Goal: Task Accomplishment & Management: Manage account settings

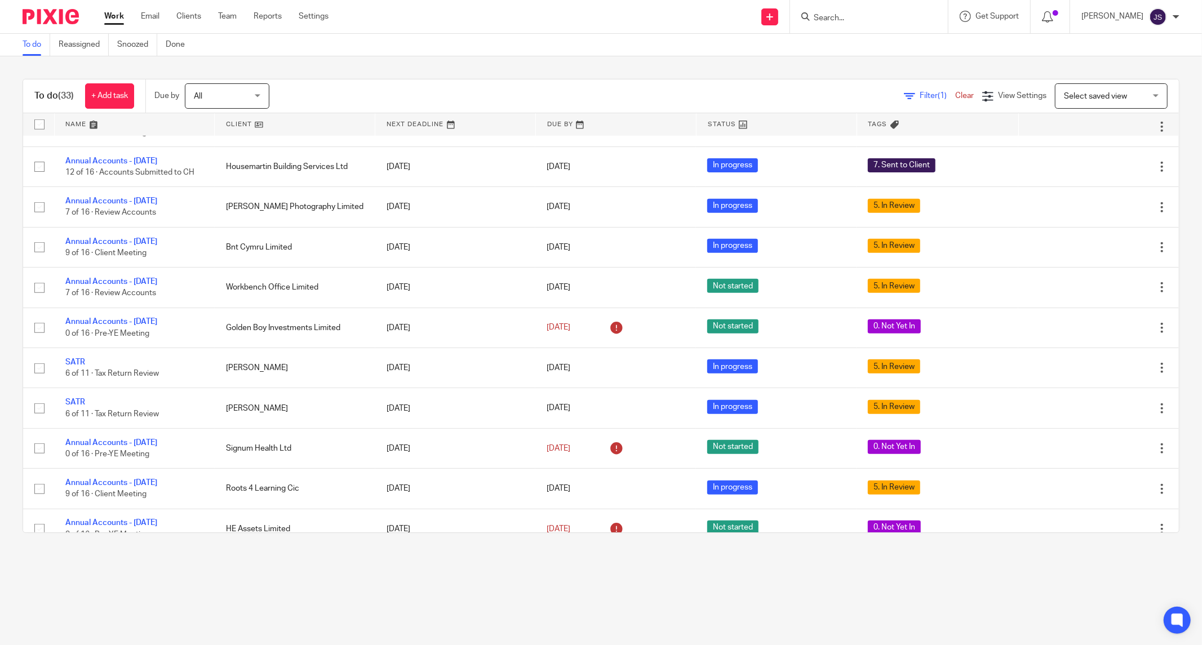
scroll to position [612, 0]
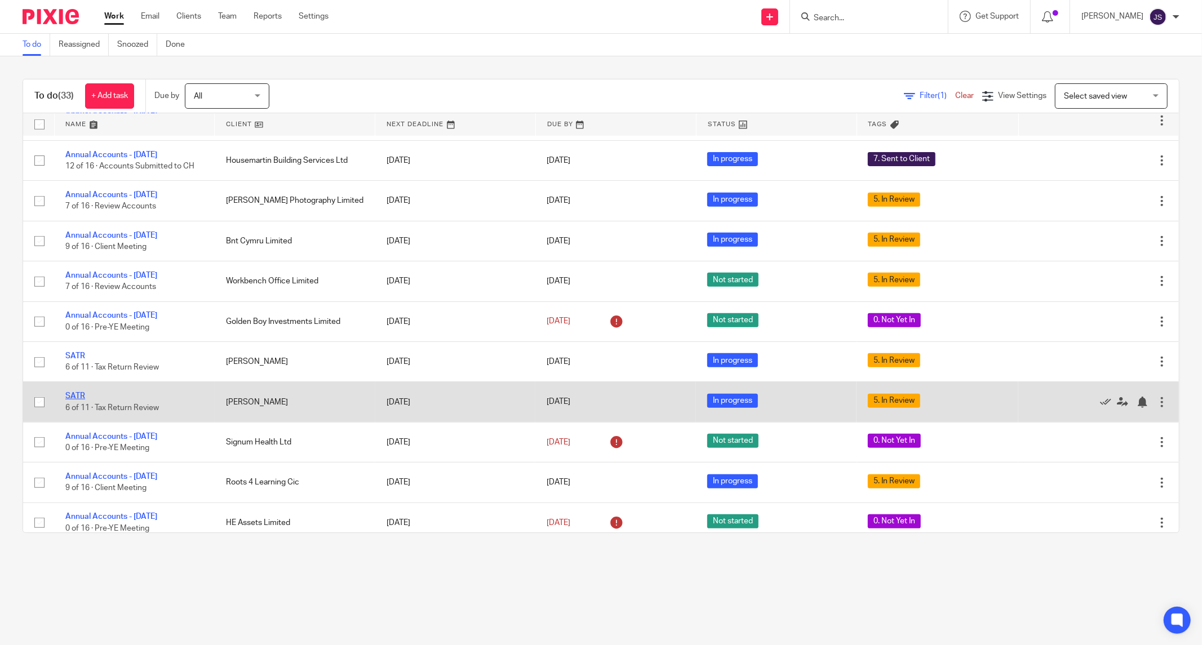
click at [76, 400] on link "SATR" at bounding box center [75, 396] width 20 height 8
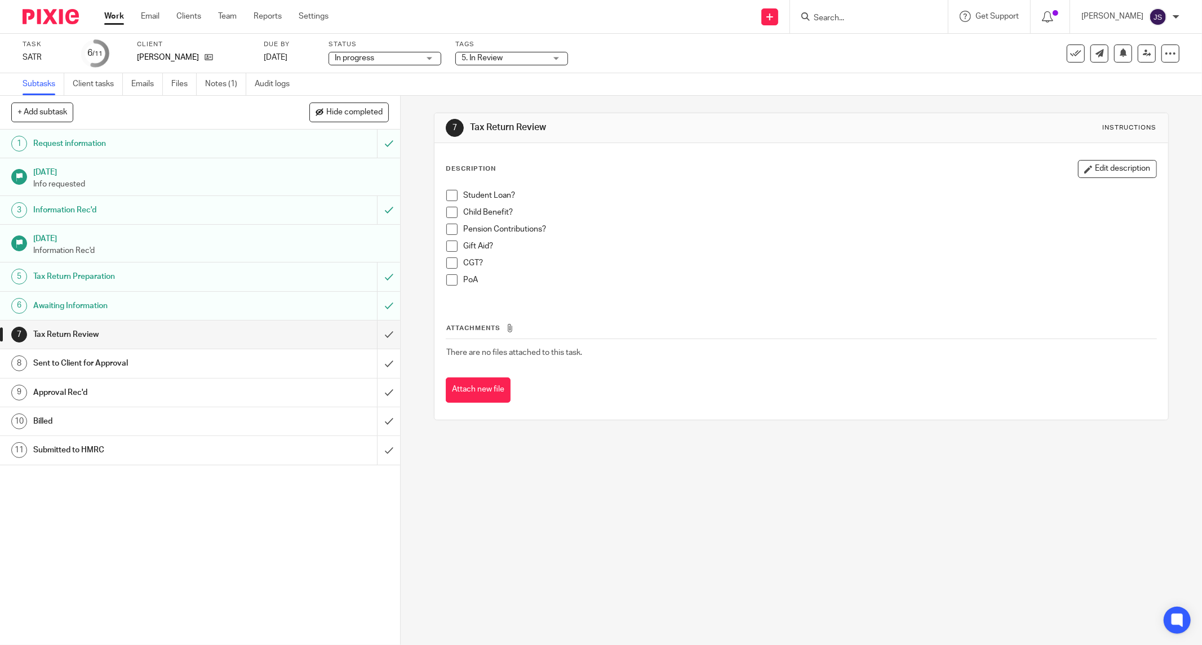
click at [514, 60] on span "5. In Review" at bounding box center [504, 58] width 85 height 12
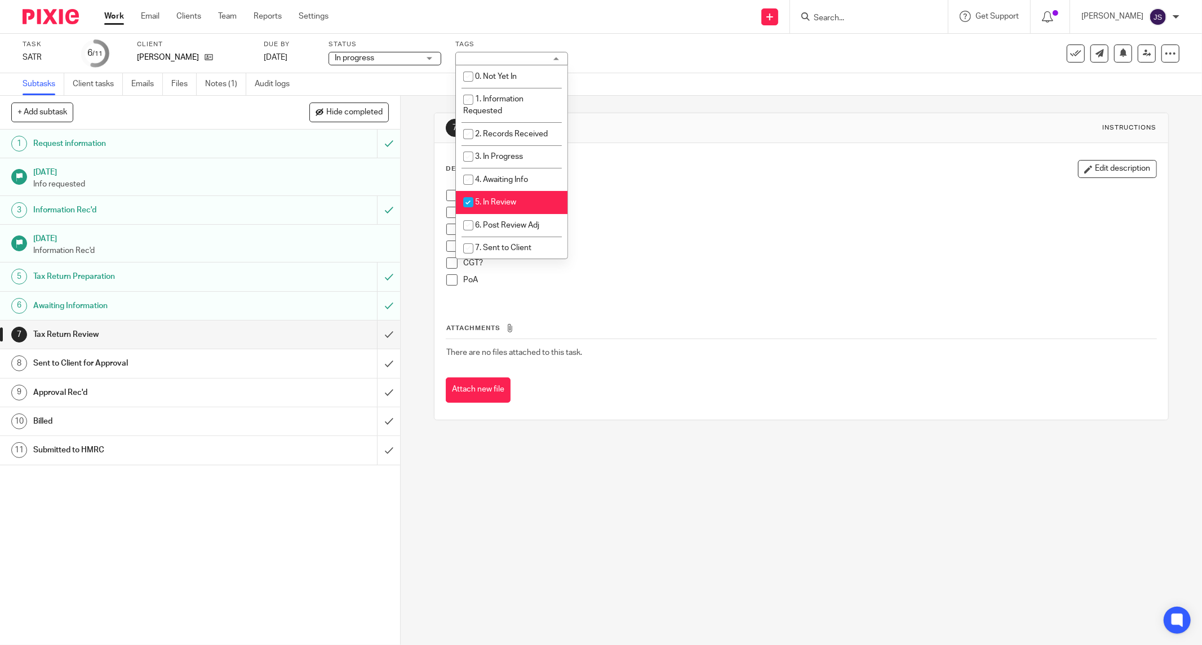
click at [494, 210] on li "5. In Review" at bounding box center [512, 202] width 112 height 23
checkbox input "false"
click at [380, 342] on input "submit" at bounding box center [200, 335] width 400 height 28
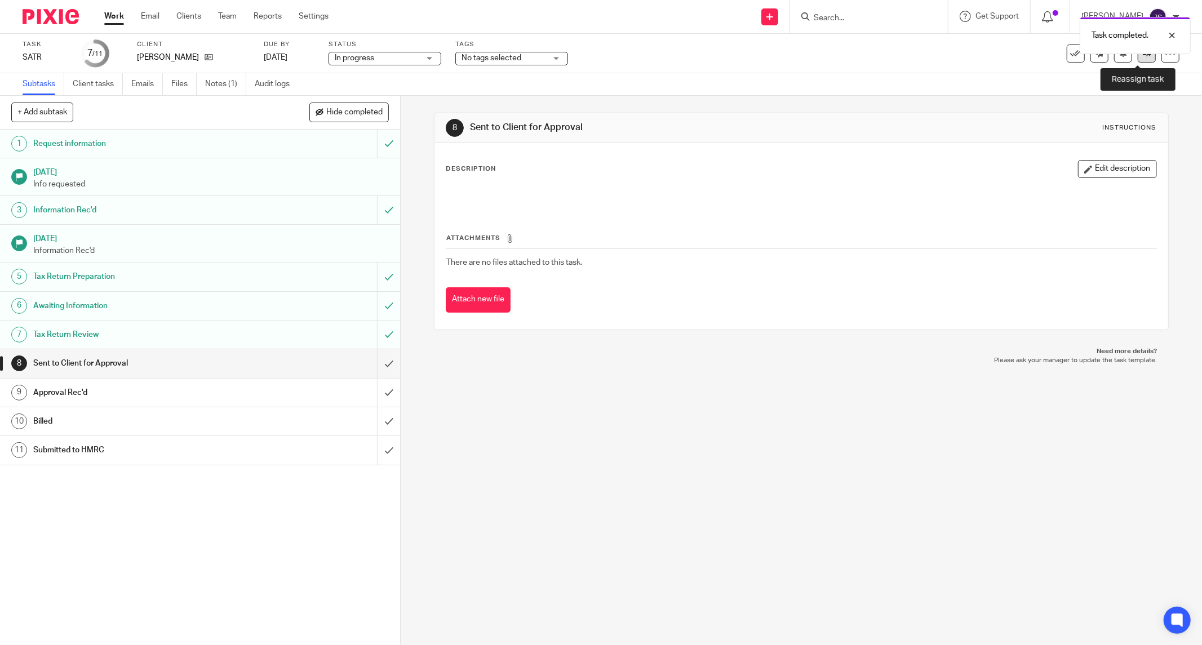
click at [1138, 59] on link at bounding box center [1147, 54] width 18 height 18
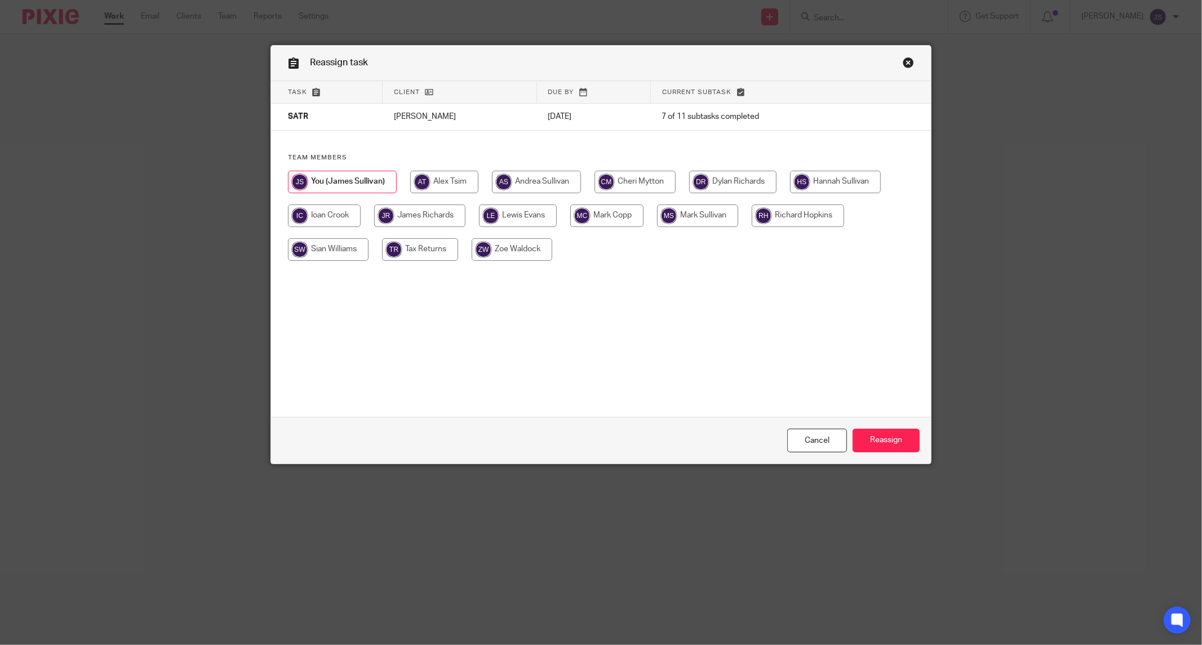
click at [413, 220] on input "radio" at bounding box center [419, 216] width 91 height 23
radio input "true"
click at [871, 443] on input "Reassign" at bounding box center [886, 441] width 67 height 24
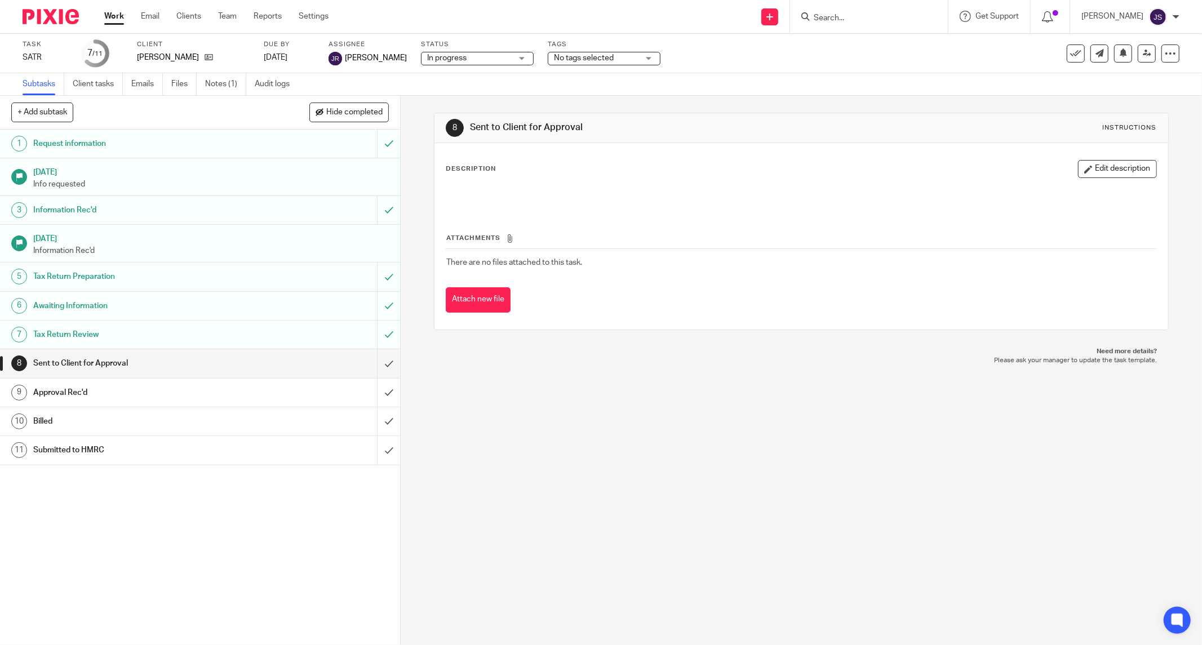
click at [39, 17] on img at bounding box center [51, 16] width 56 height 15
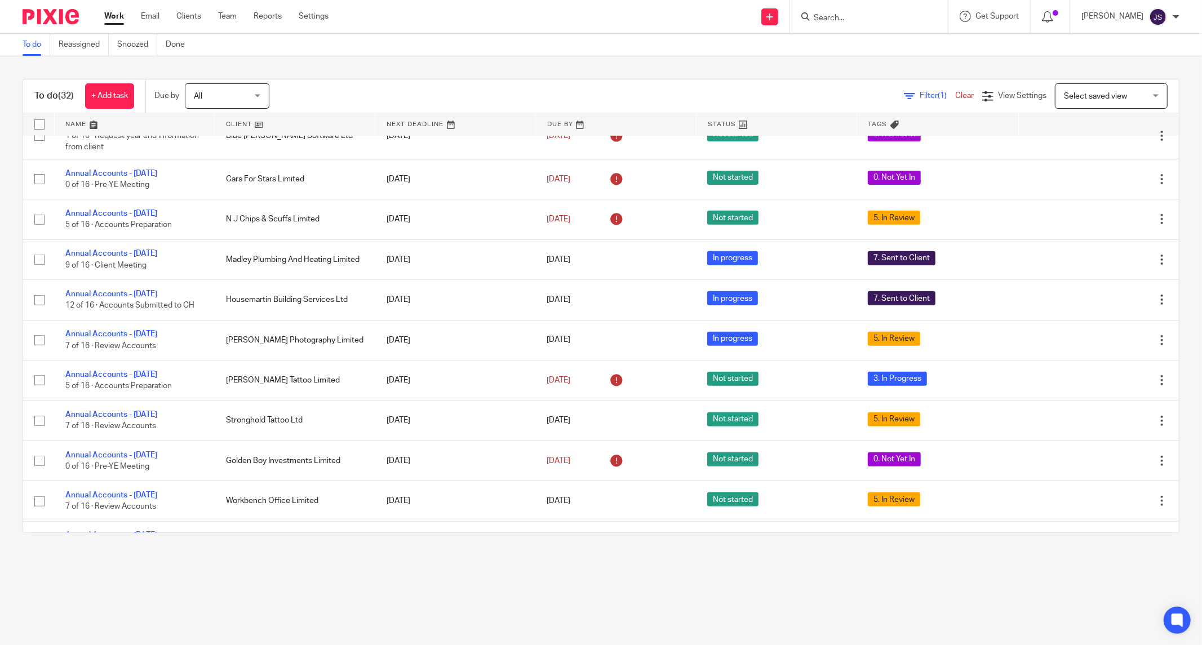
scroll to position [396, 0]
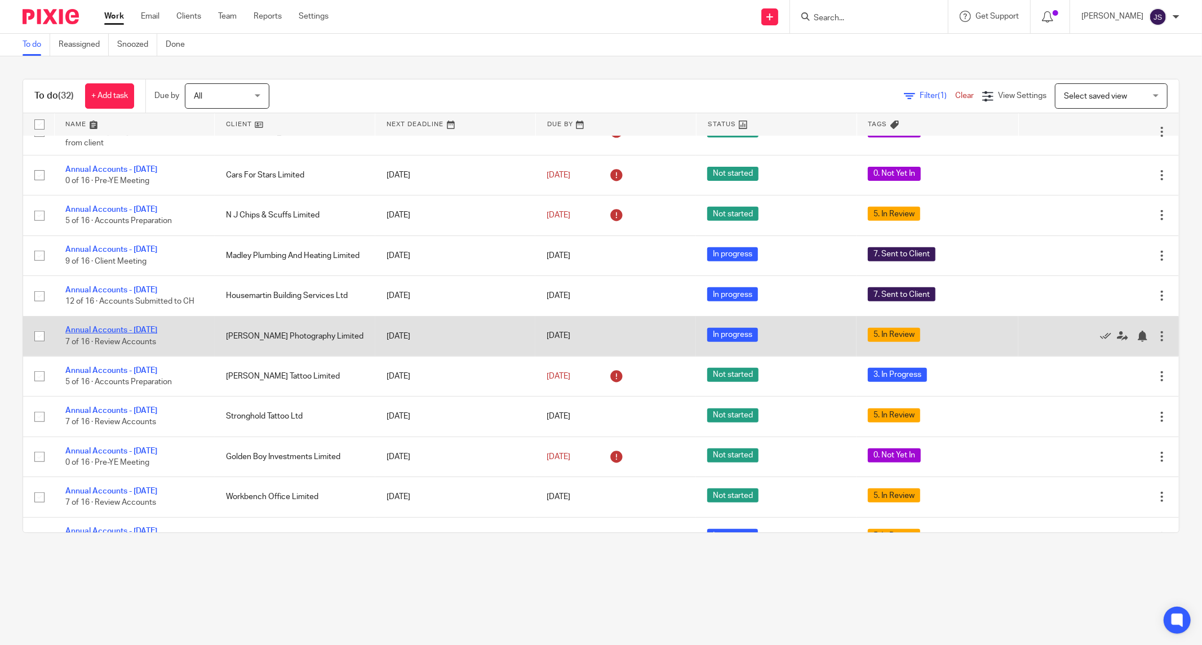
click at [147, 334] on link "Annual Accounts - March 2025" at bounding box center [111, 330] width 92 height 8
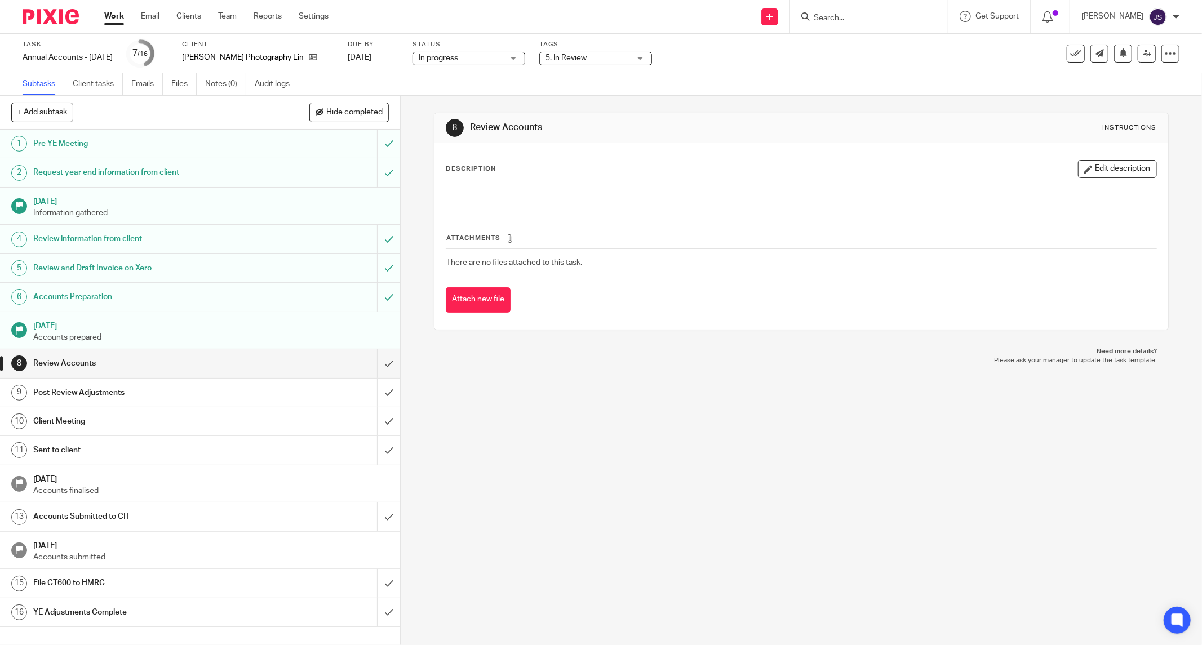
click at [564, 59] on span "5. In Review" at bounding box center [566, 58] width 41 height 8
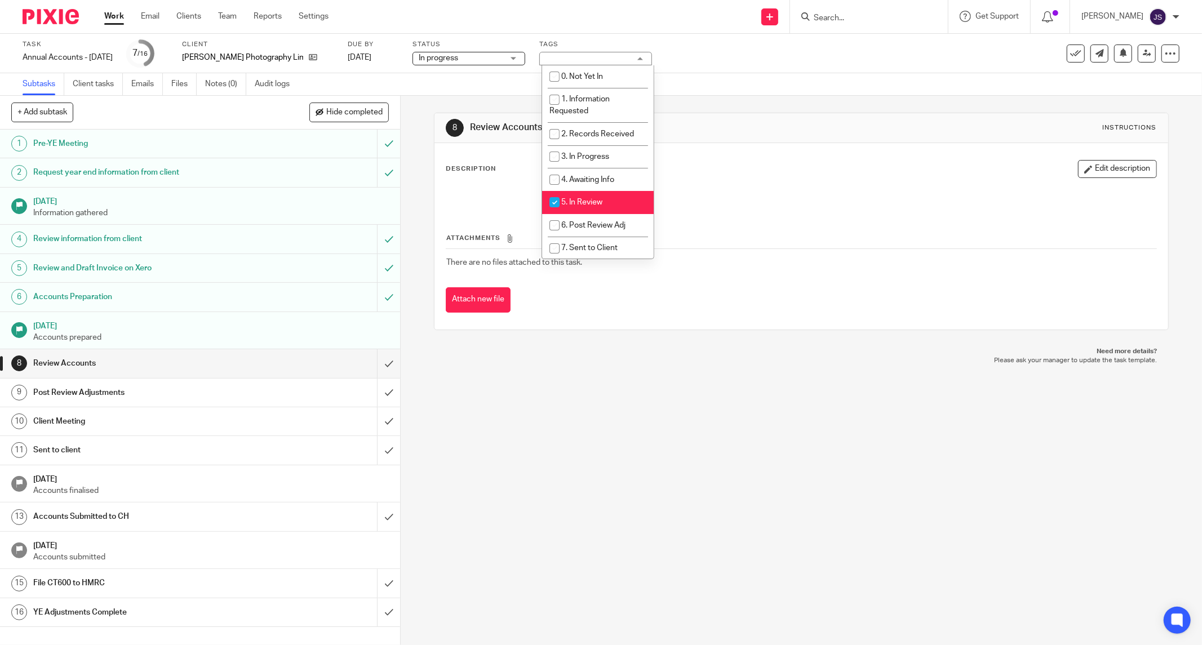
click at [592, 205] on span "5. In Review" at bounding box center [581, 202] width 41 height 8
checkbox input "false"
click at [380, 368] on input "submit" at bounding box center [200, 364] width 400 height 28
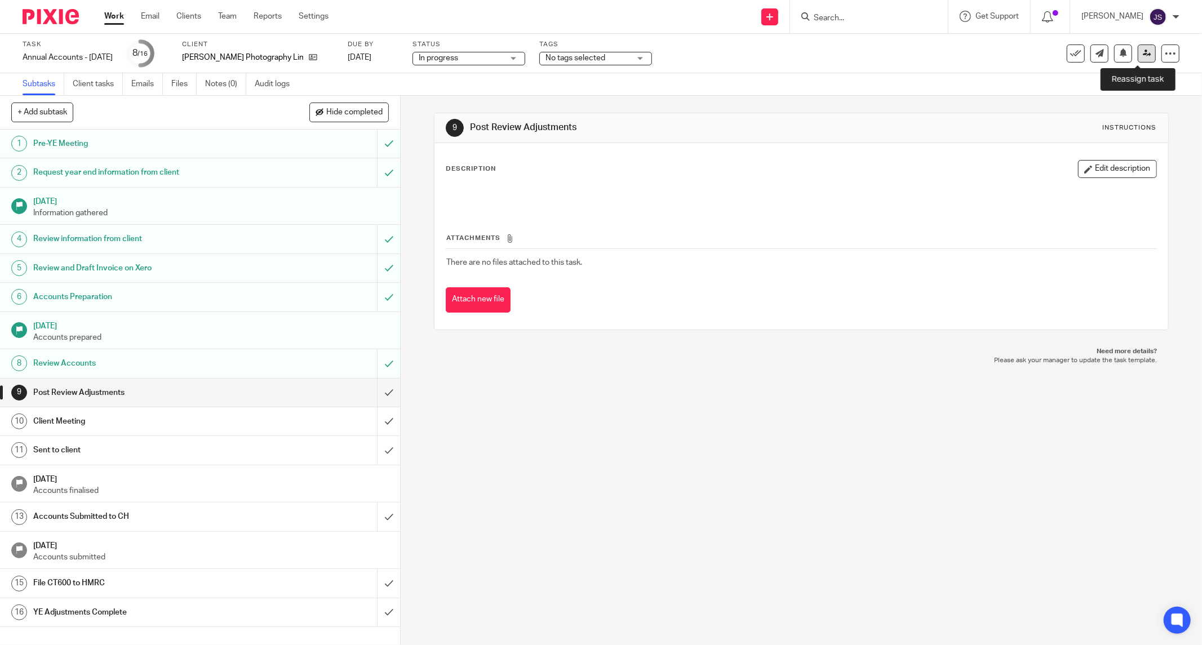
click at [1138, 56] on link at bounding box center [1147, 54] width 18 height 18
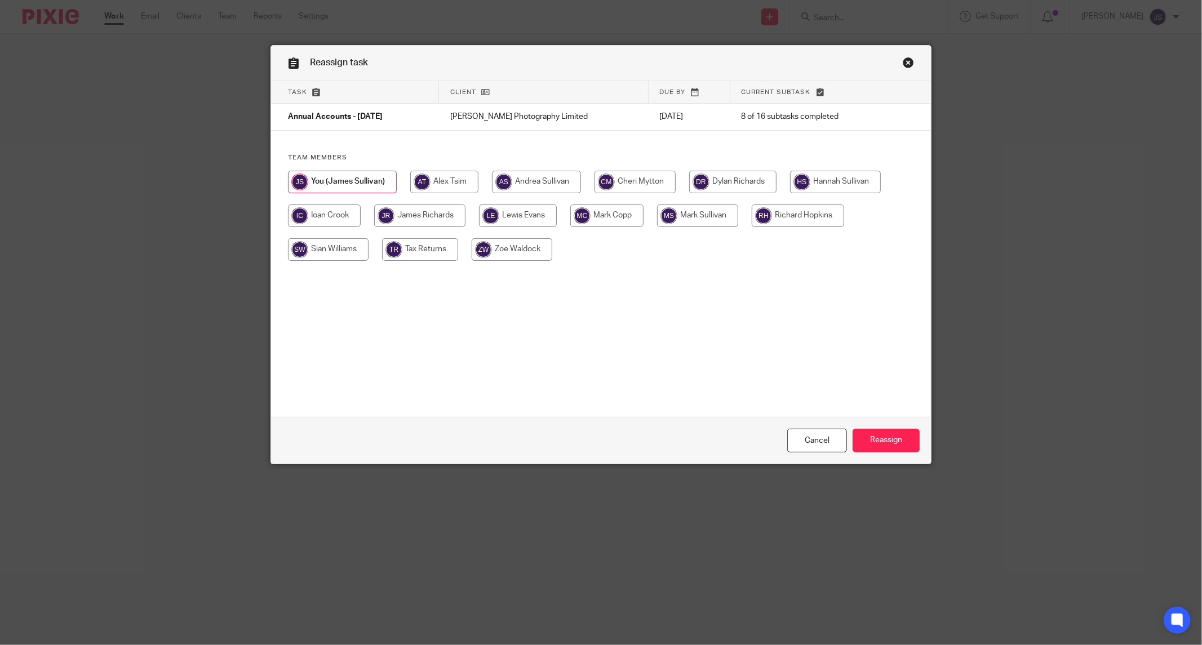
click at [813, 183] on input "radio" at bounding box center [835, 182] width 91 height 23
radio input "true"
click at [864, 439] on input "Reassign" at bounding box center [886, 441] width 67 height 24
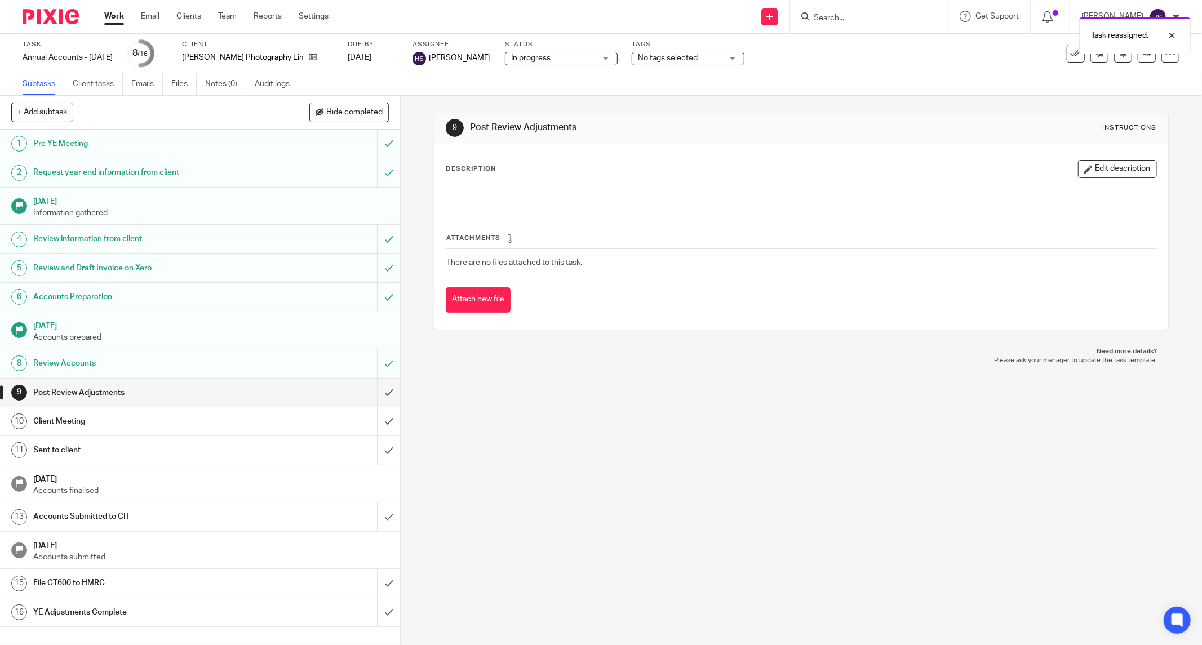
click at [69, 20] on img at bounding box center [51, 16] width 56 height 15
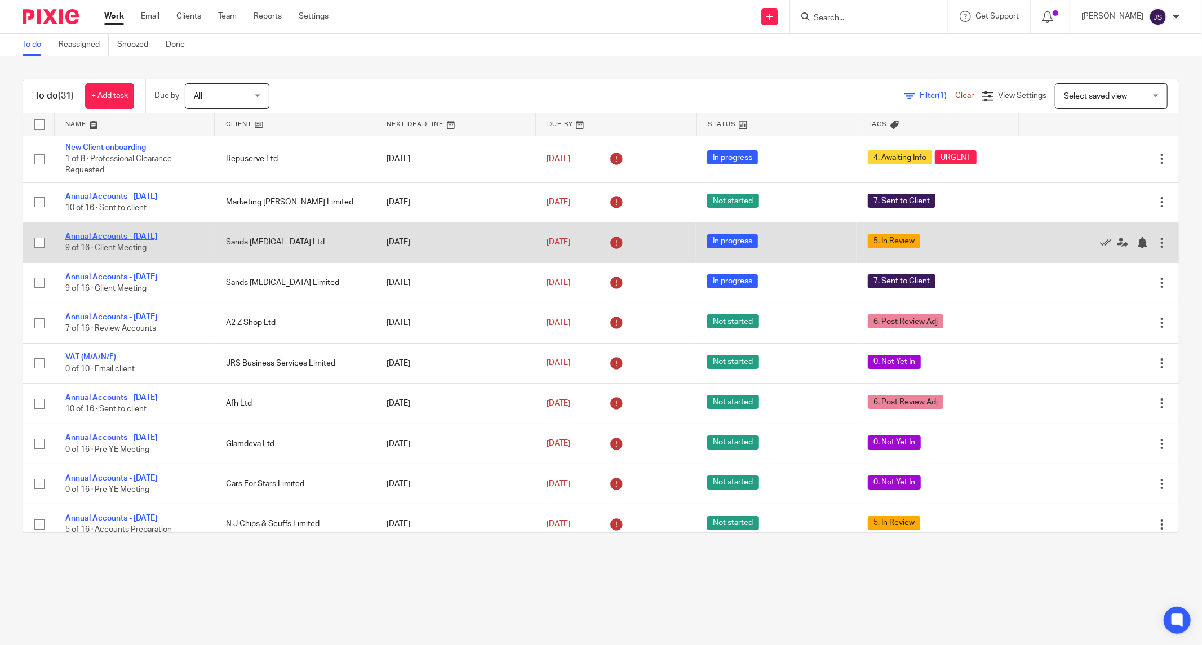
click at [136, 236] on link "Annual Accounts - [DATE]" at bounding box center [111, 237] width 92 height 8
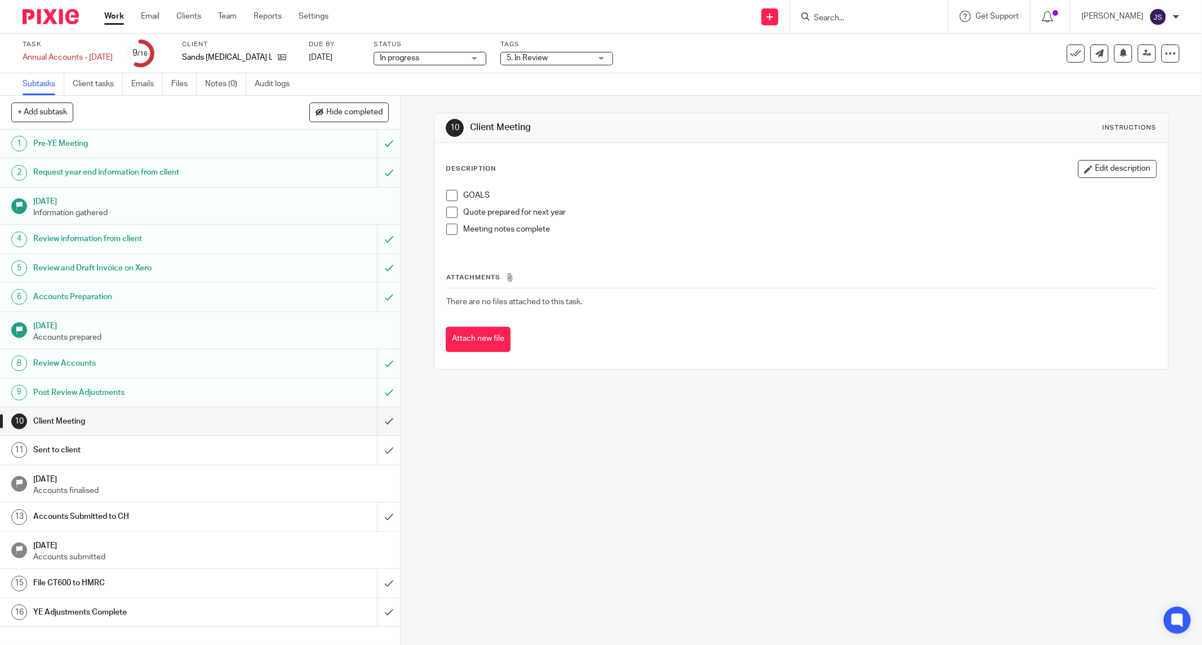
click at [548, 60] on span "5. In Review" at bounding box center [527, 58] width 41 height 8
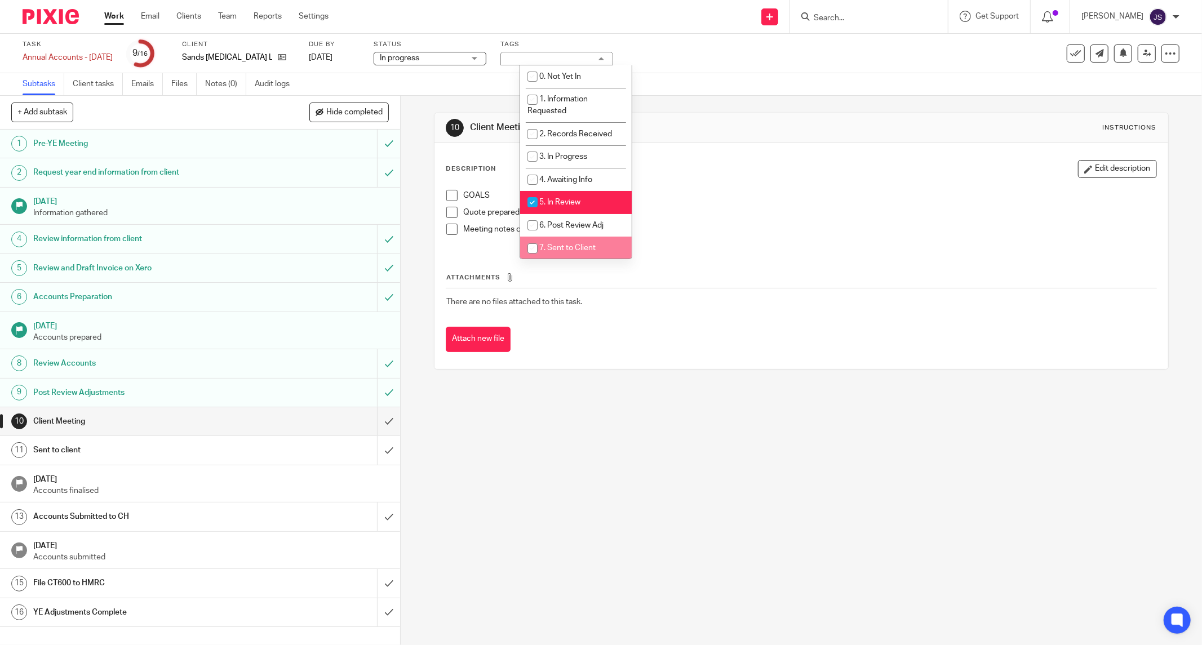
click at [548, 249] on span "7. Sent to Client" at bounding box center [567, 248] width 56 height 8
checkbox input "true"
click at [543, 206] on span "5. In Review" at bounding box center [559, 202] width 41 height 8
checkbox input "false"
click at [539, 448] on div "10 Client Meeting Instructions Description Edit description GOALS Quote prepare…" at bounding box center [802, 371] width 802 height 550
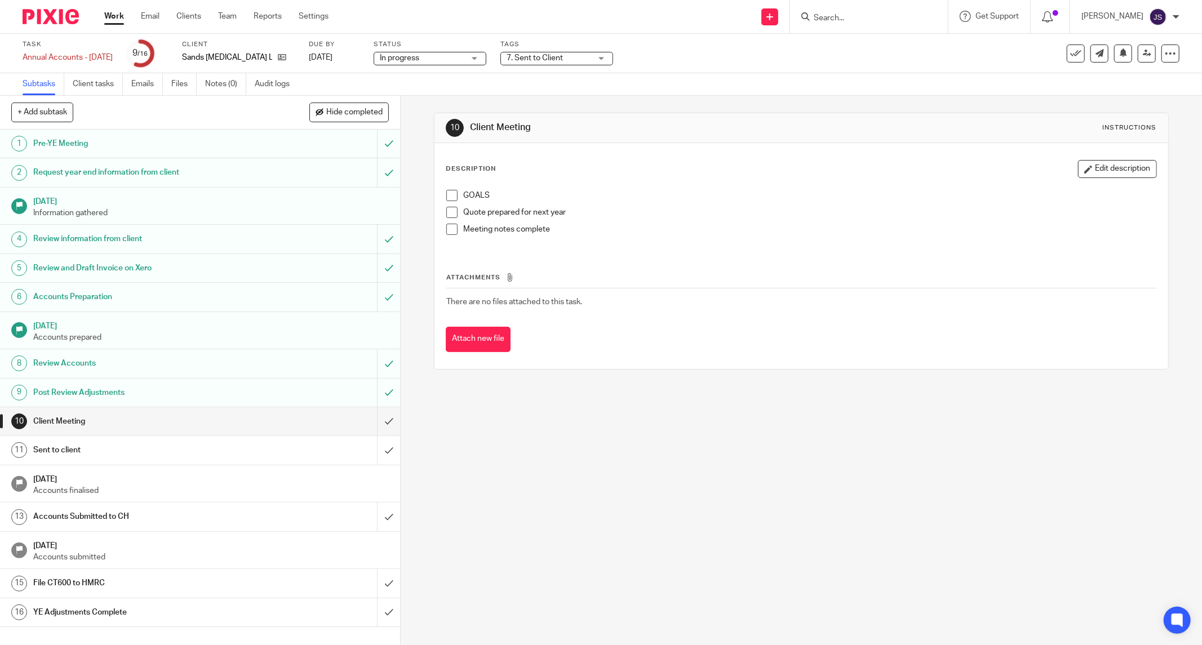
click at [46, 8] on div at bounding box center [46, 16] width 93 height 33
click at [46, 14] on img at bounding box center [51, 16] width 56 height 15
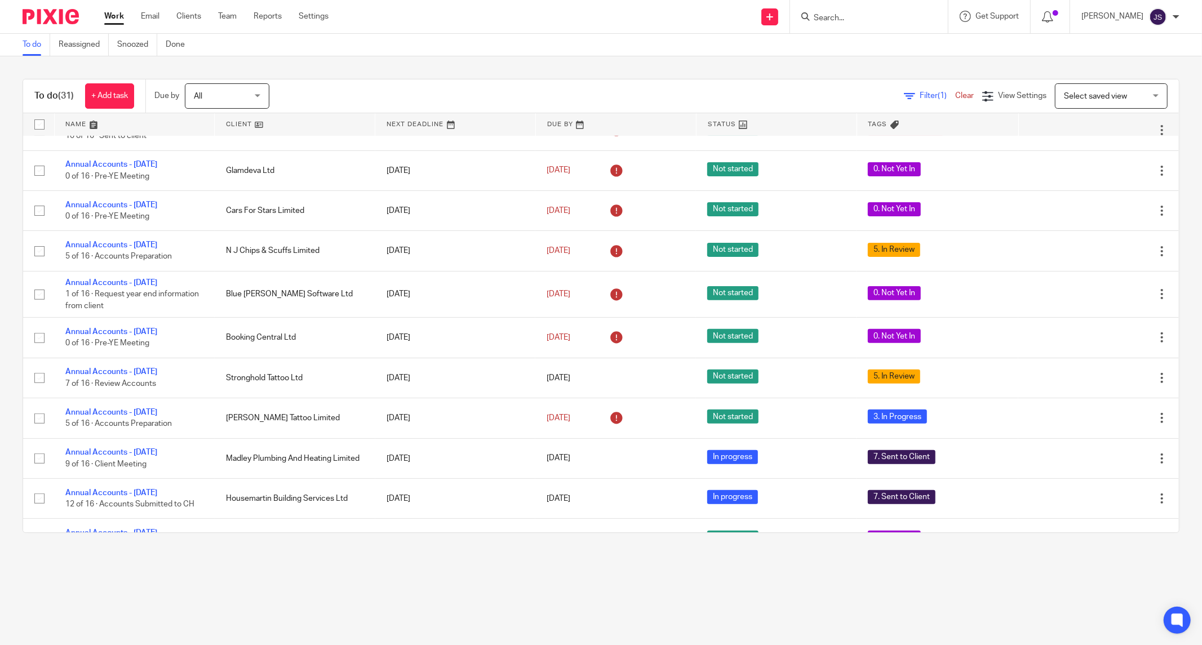
scroll to position [286, 0]
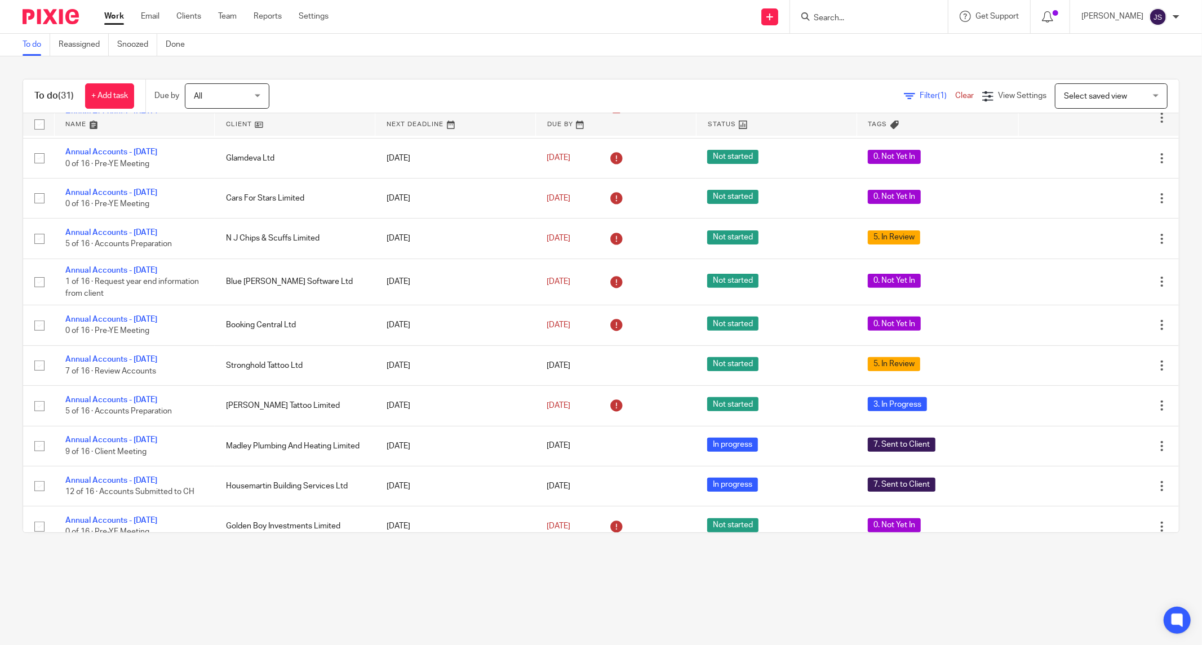
click at [840, 16] on input "Search" at bounding box center [863, 19] width 101 height 10
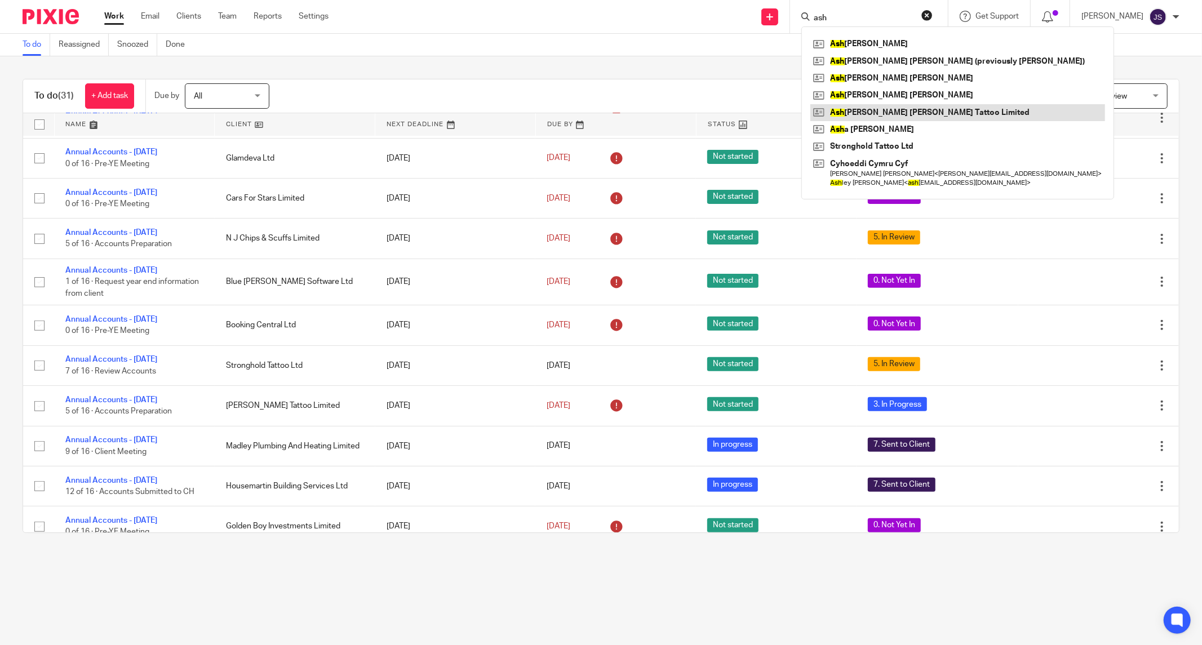
type input "ash"
click at [888, 112] on link at bounding box center [958, 112] width 295 height 17
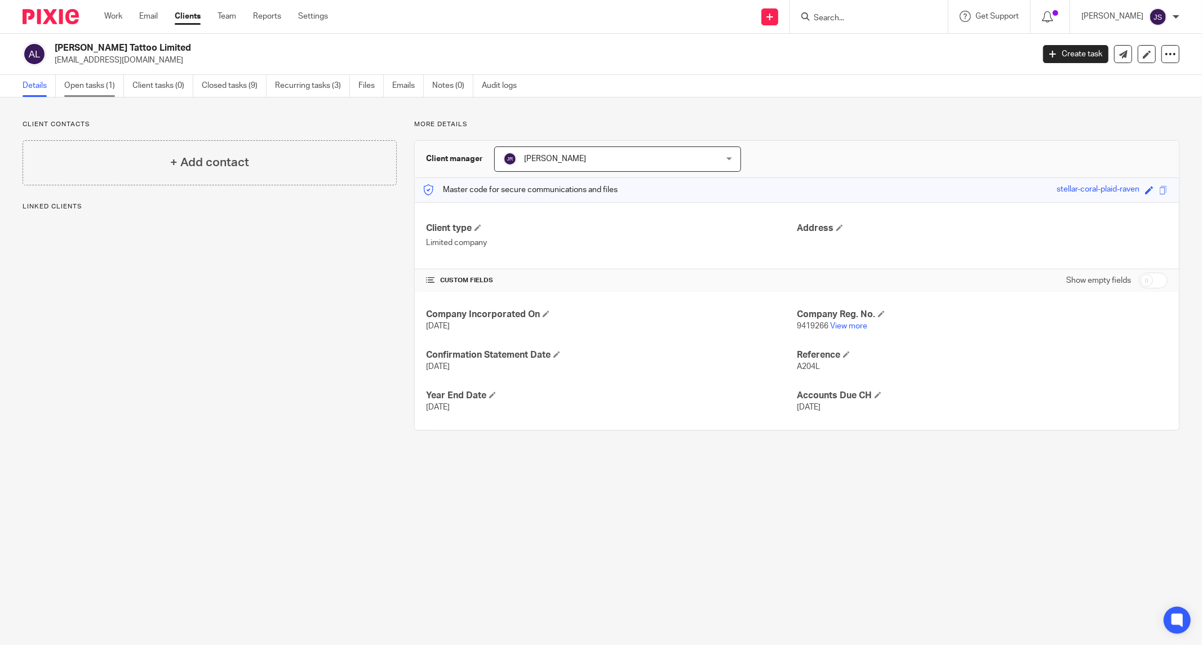
click at [96, 91] on link "Open tasks (1)" at bounding box center [94, 86] width 60 height 22
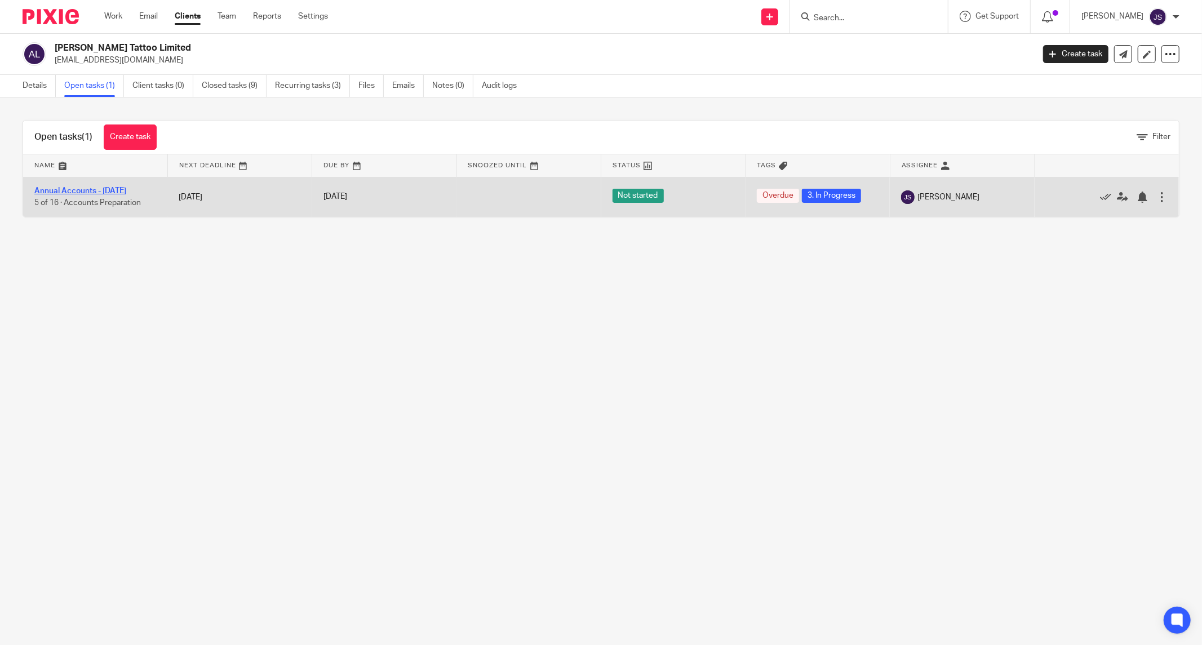
click at [120, 192] on link "Annual Accounts - [DATE]" at bounding box center [80, 191] width 92 height 8
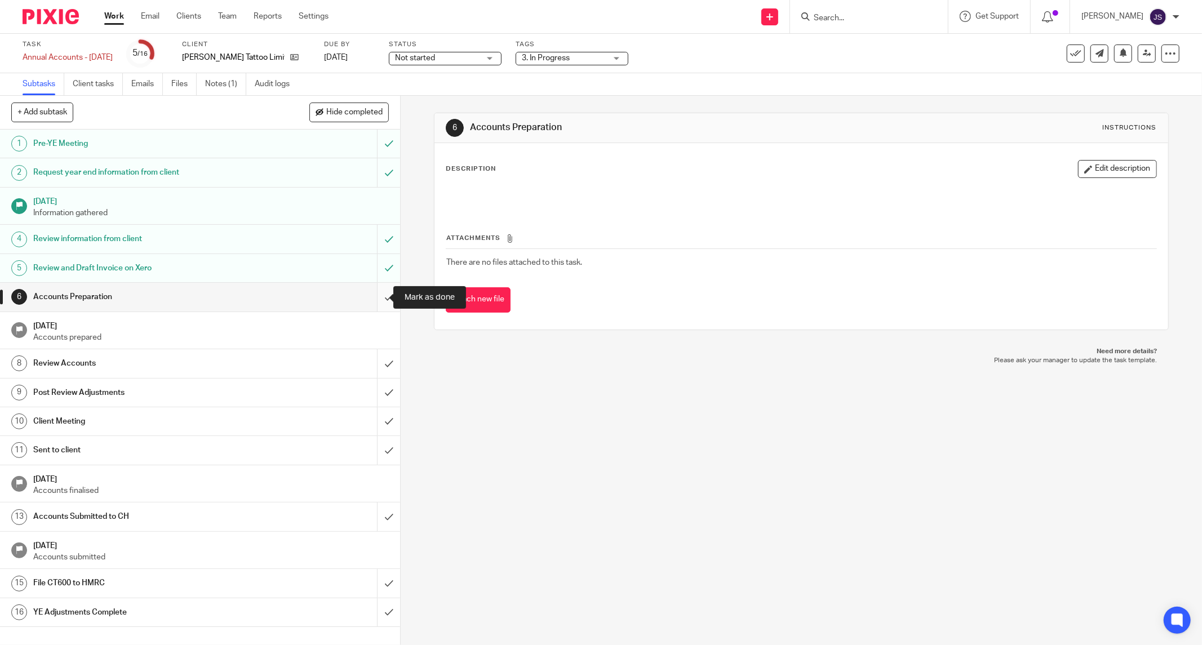
click at [375, 294] on input "submit" at bounding box center [200, 297] width 400 height 28
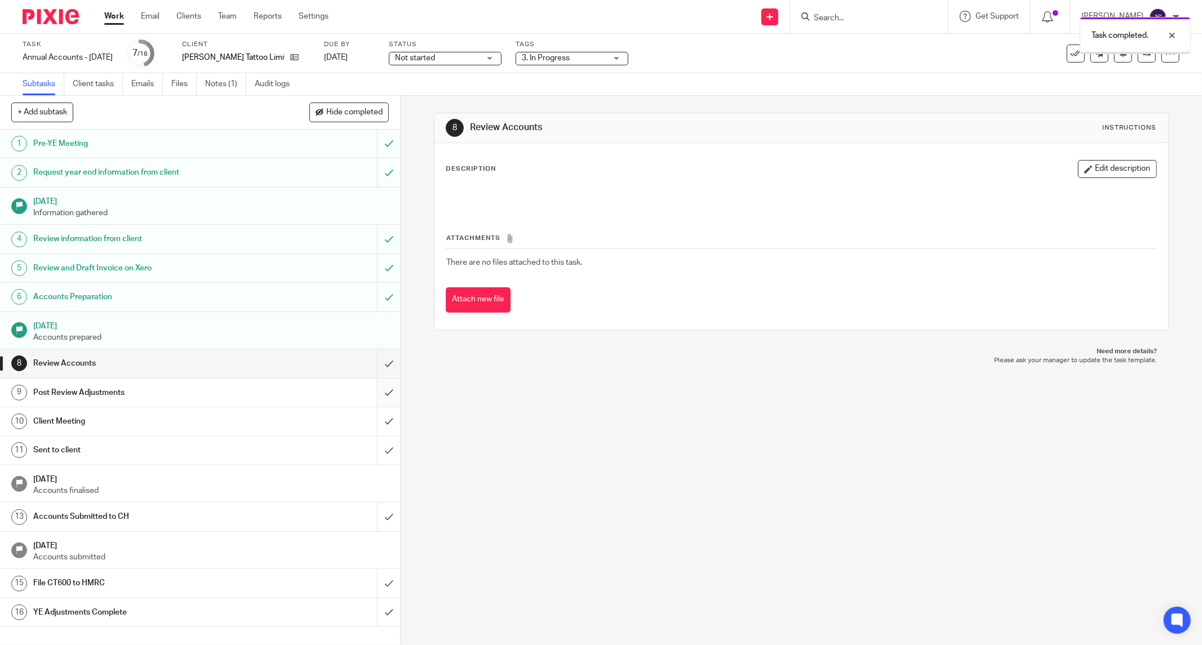
click at [379, 395] on input "submit" at bounding box center [200, 393] width 400 height 28
click at [382, 362] on input "submit" at bounding box center [200, 364] width 400 height 28
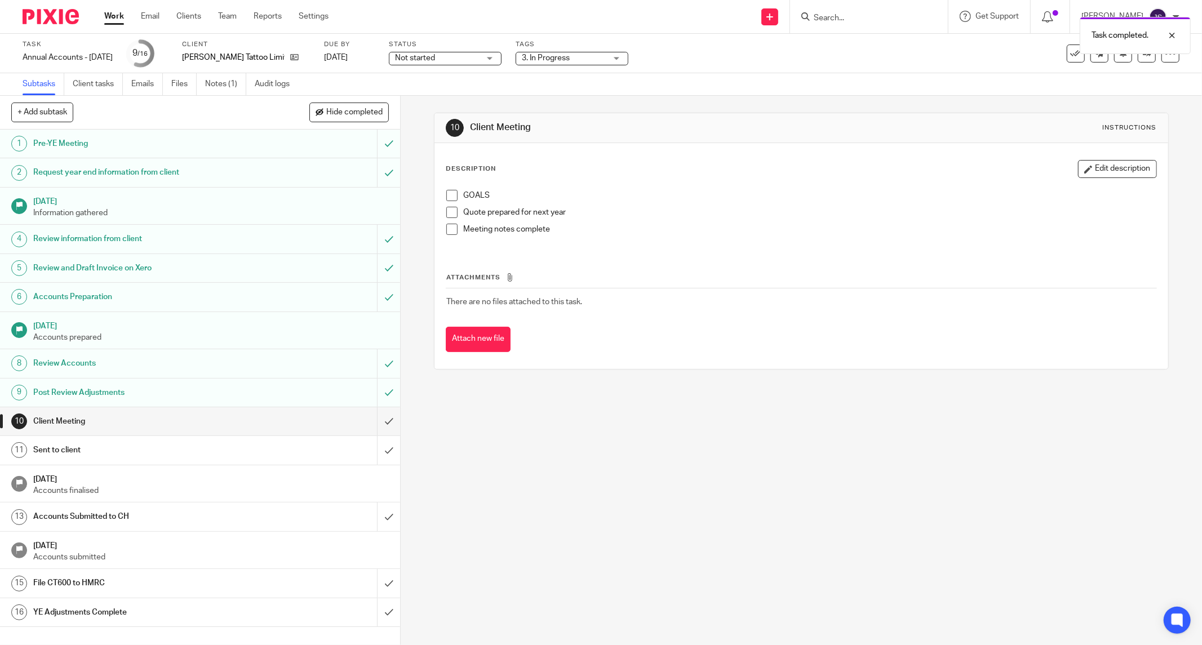
click at [570, 60] on span "3. In Progress" at bounding box center [546, 58] width 48 height 8
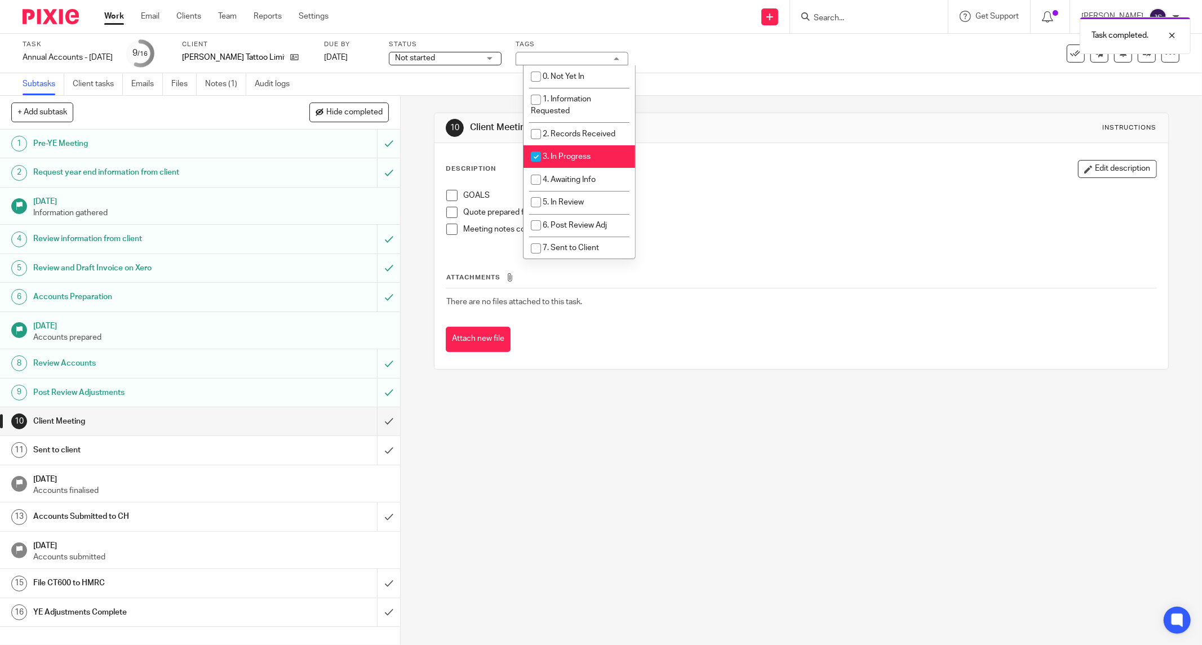
click at [573, 166] on li "3. In Progress" at bounding box center [580, 156] width 112 height 23
checkbox input "false"
click at [554, 423] on div "10 Client Meeting Instructions Description Edit description GOALS Quote prepare…" at bounding box center [802, 371] width 802 height 550
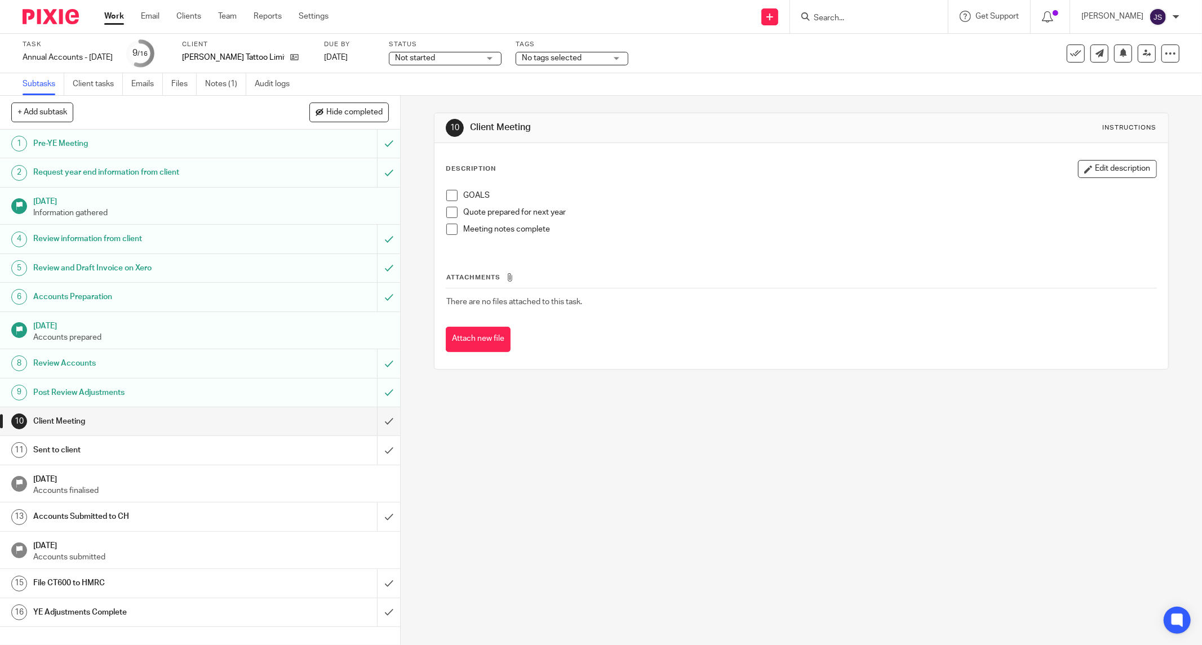
click at [53, 14] on img at bounding box center [51, 16] width 56 height 15
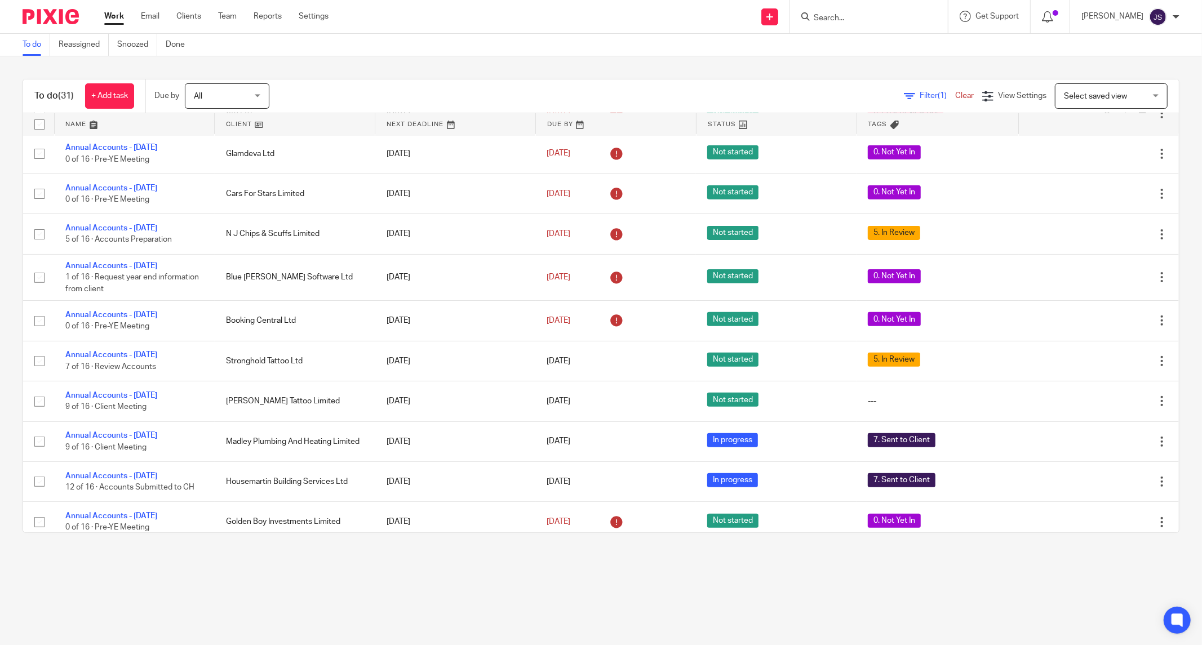
scroll to position [291, 0]
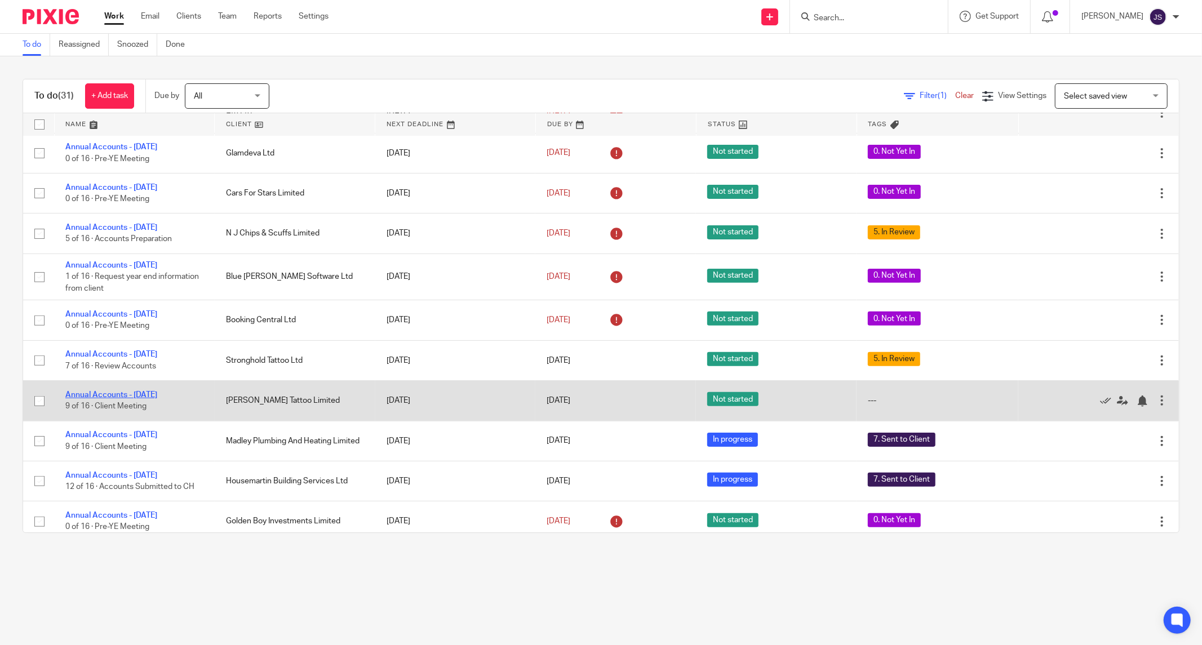
click at [149, 397] on link "Annual Accounts - [DATE]" at bounding box center [111, 395] width 92 height 8
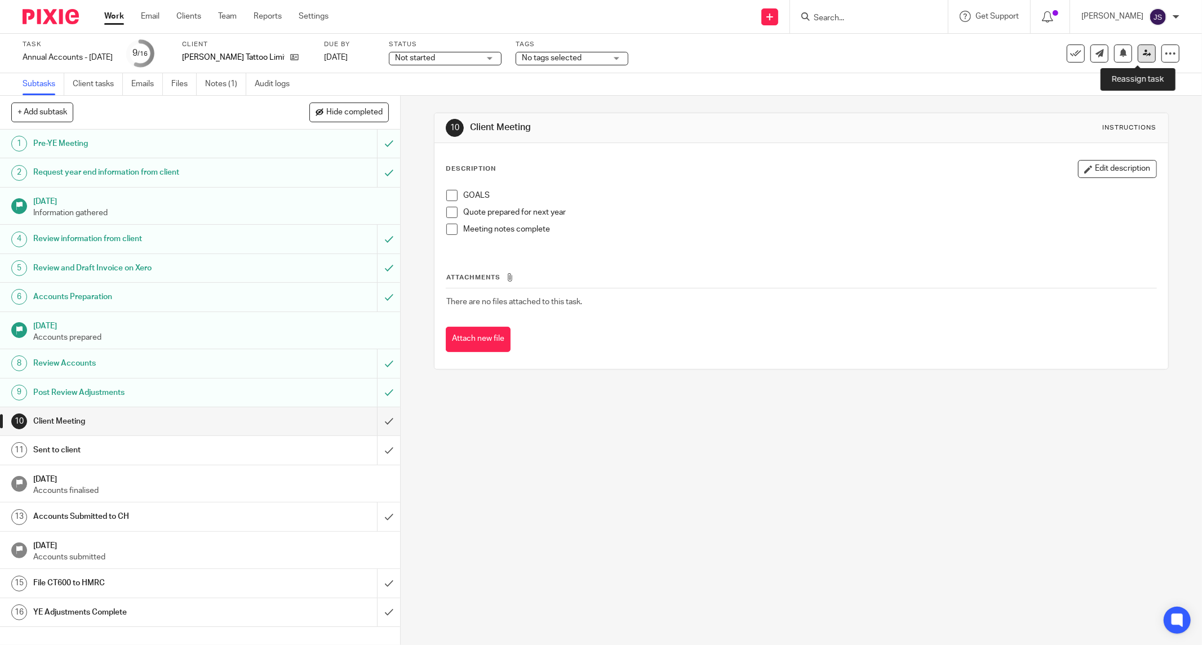
click at [1143, 51] on icon at bounding box center [1147, 53] width 8 height 8
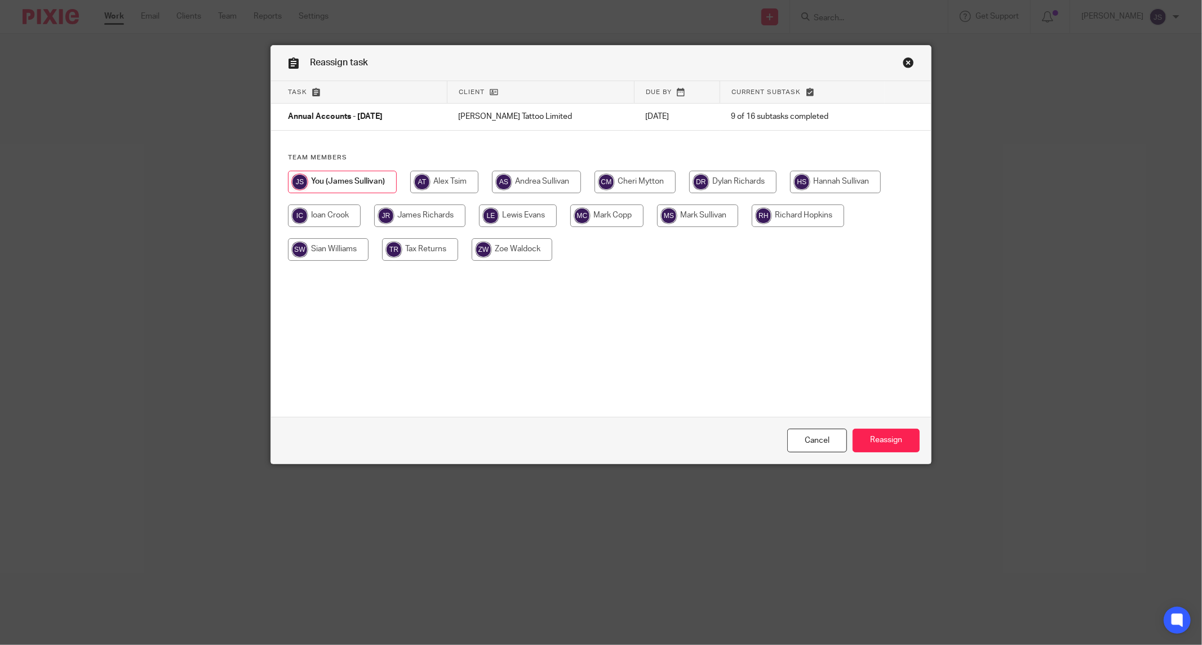
click at [436, 220] on input "radio" at bounding box center [419, 216] width 91 height 23
radio input "true"
click at [861, 438] on input "Reassign" at bounding box center [886, 441] width 67 height 24
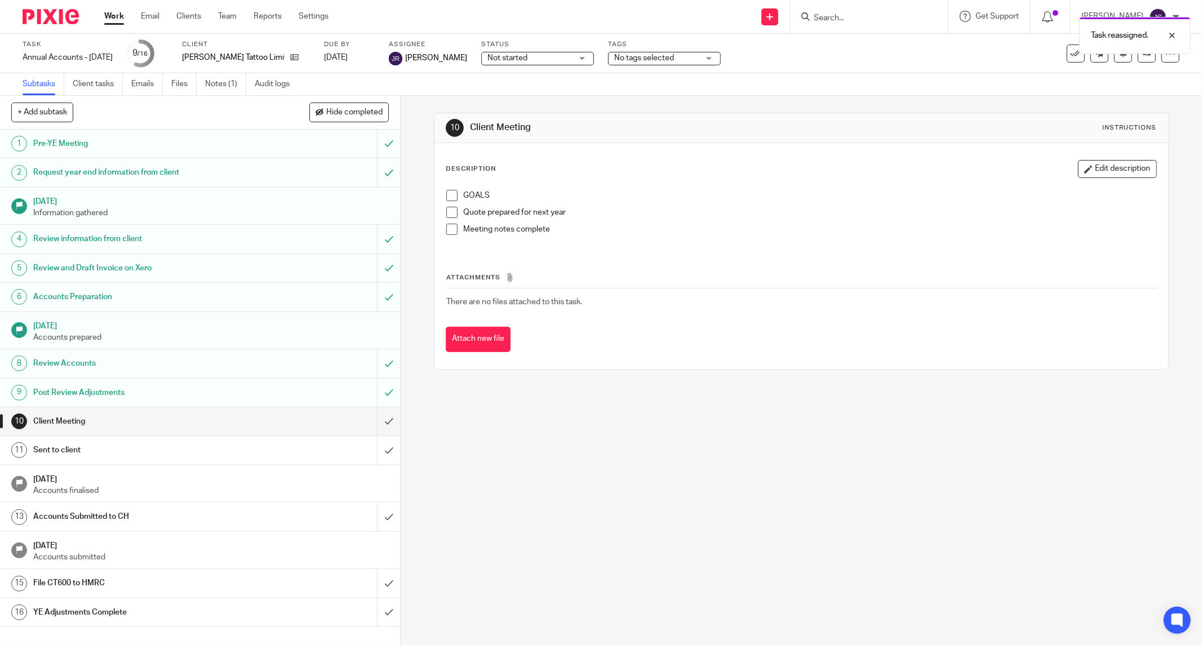
click at [53, 21] on img at bounding box center [51, 16] width 56 height 15
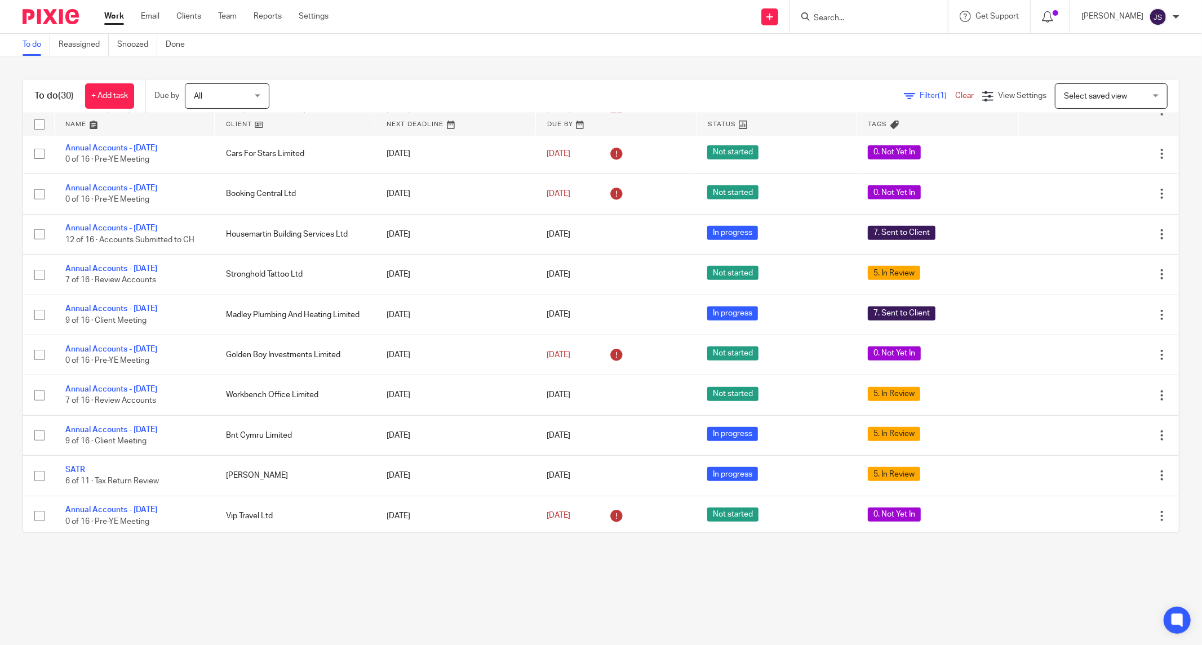
scroll to position [436, 0]
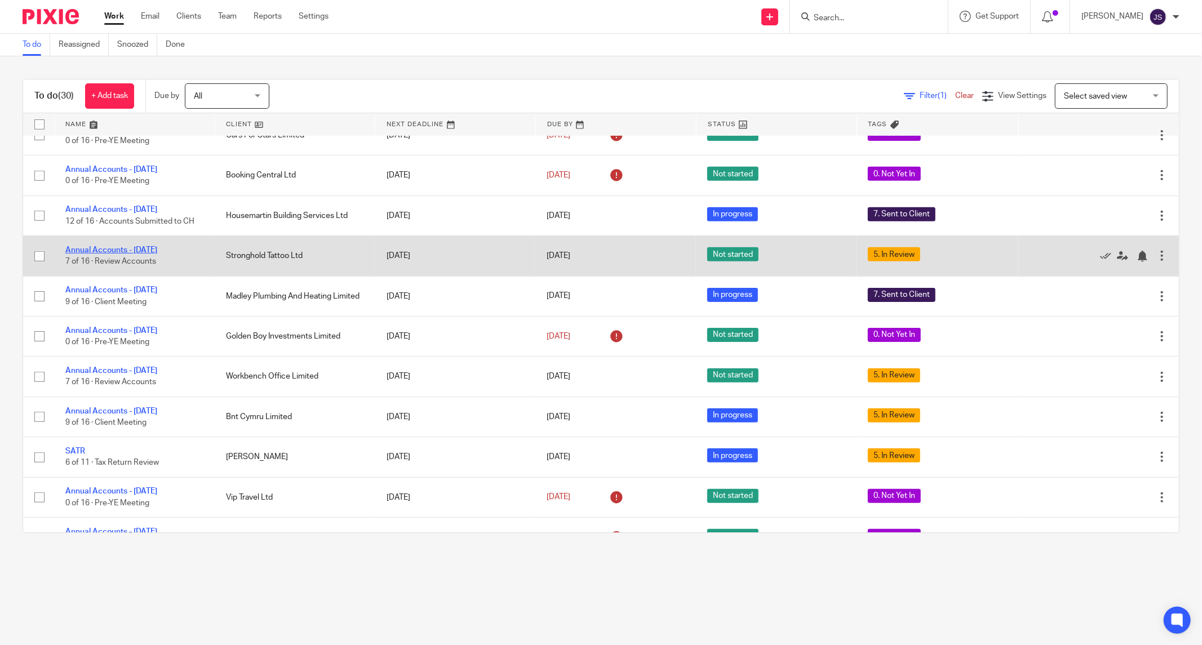
click at [139, 251] on link "Annual Accounts - [DATE]" at bounding box center [111, 250] width 92 height 8
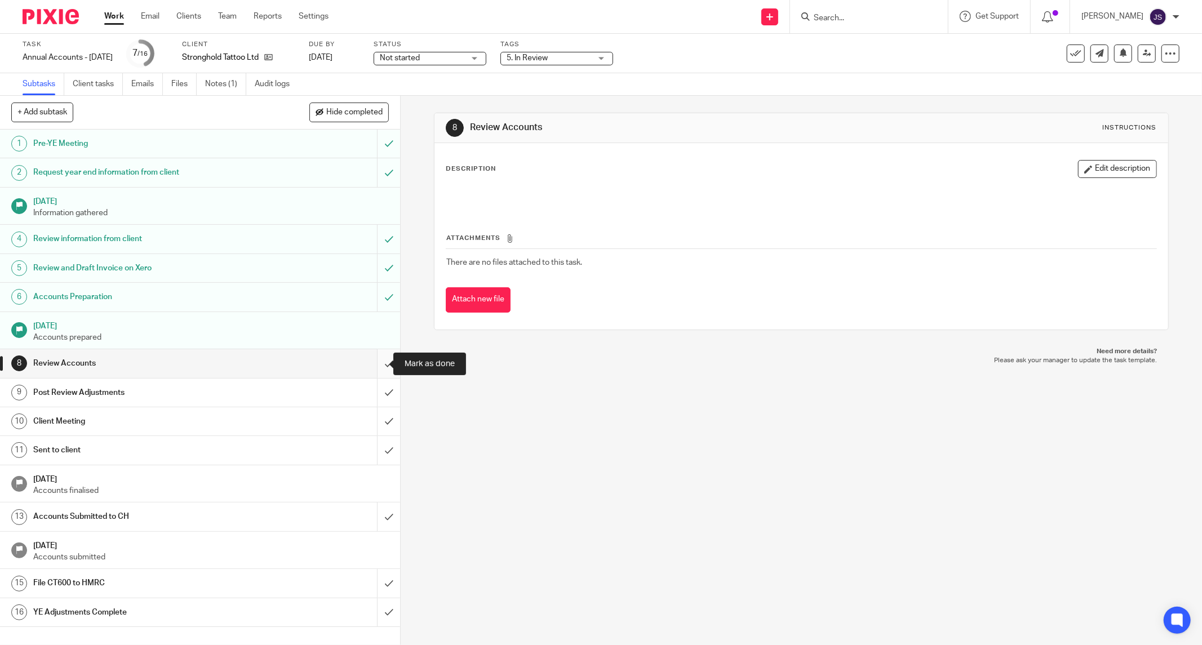
click at [382, 368] on input "submit" at bounding box center [200, 364] width 400 height 28
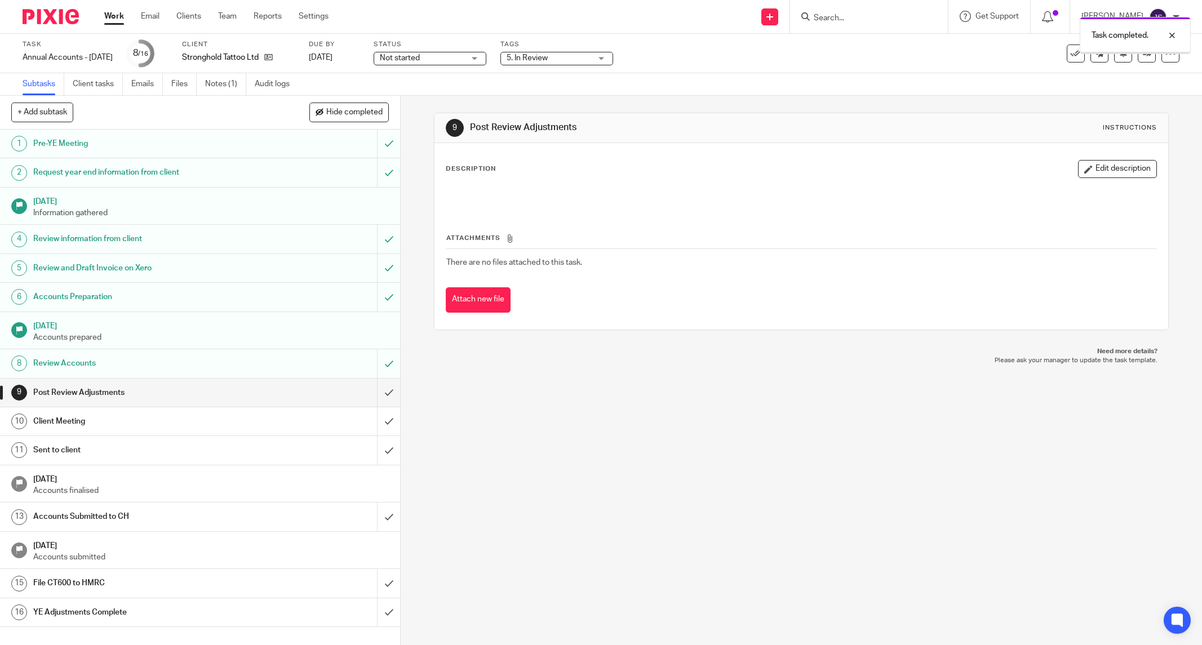
click at [379, 398] on input "submit" at bounding box center [200, 393] width 400 height 28
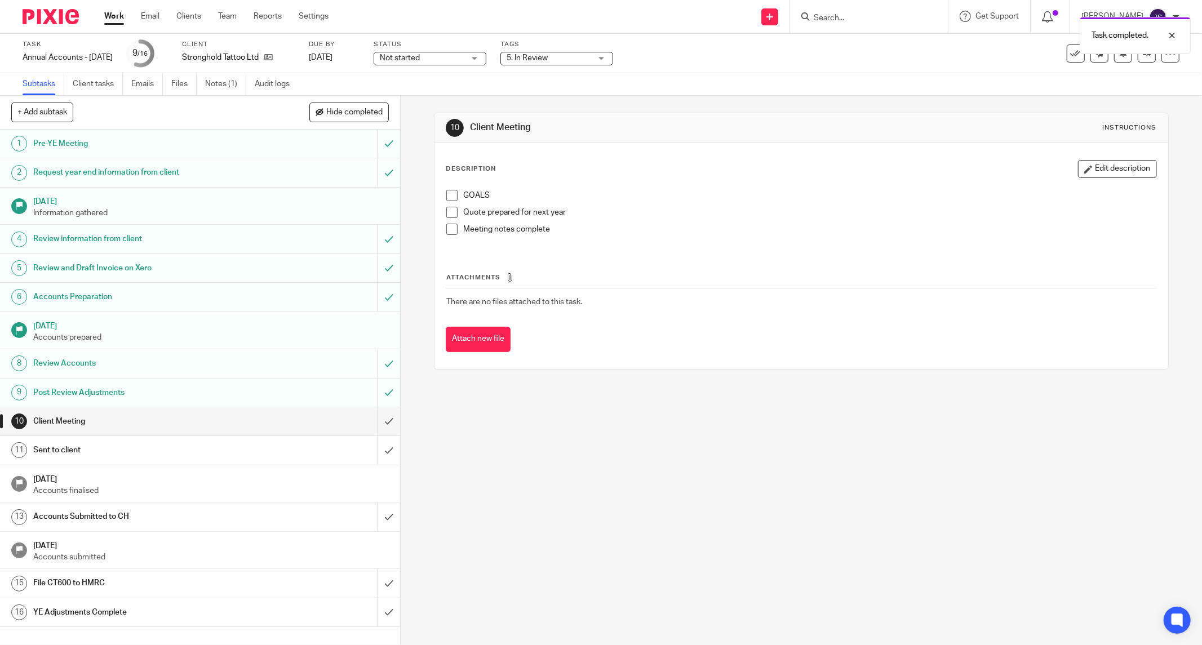
click at [579, 63] on span "5. In Review" at bounding box center [549, 58] width 85 height 12
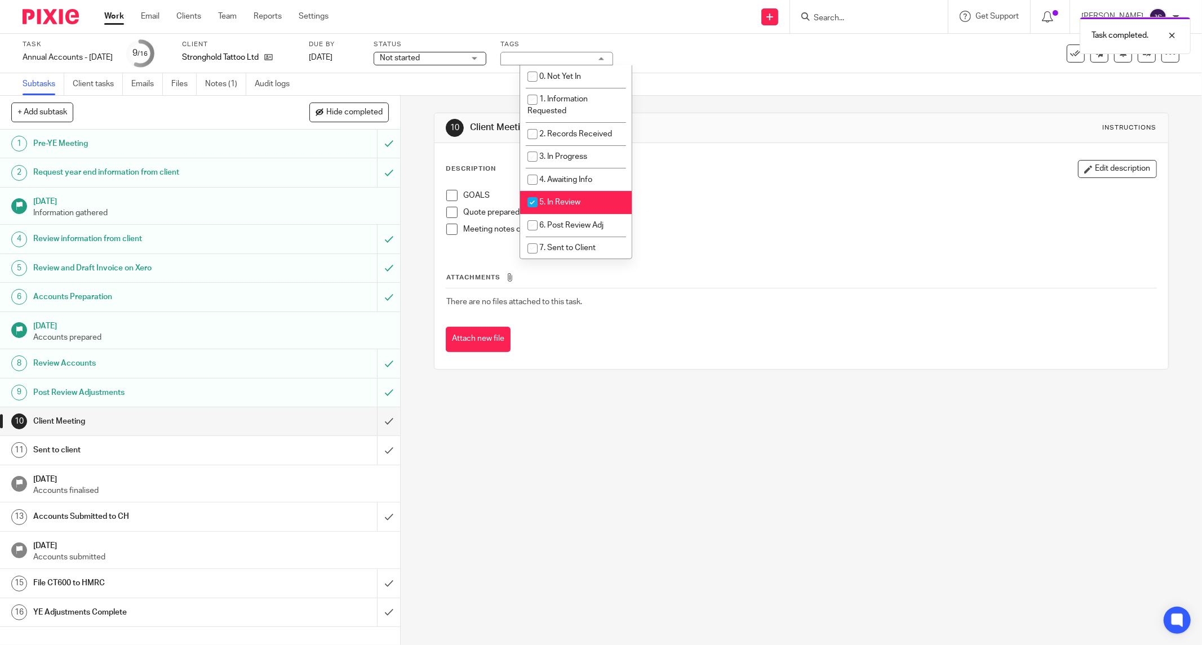
click at [565, 204] on span "5. In Review" at bounding box center [559, 202] width 41 height 8
checkbox input "false"
click at [1140, 61] on link at bounding box center [1147, 54] width 18 height 18
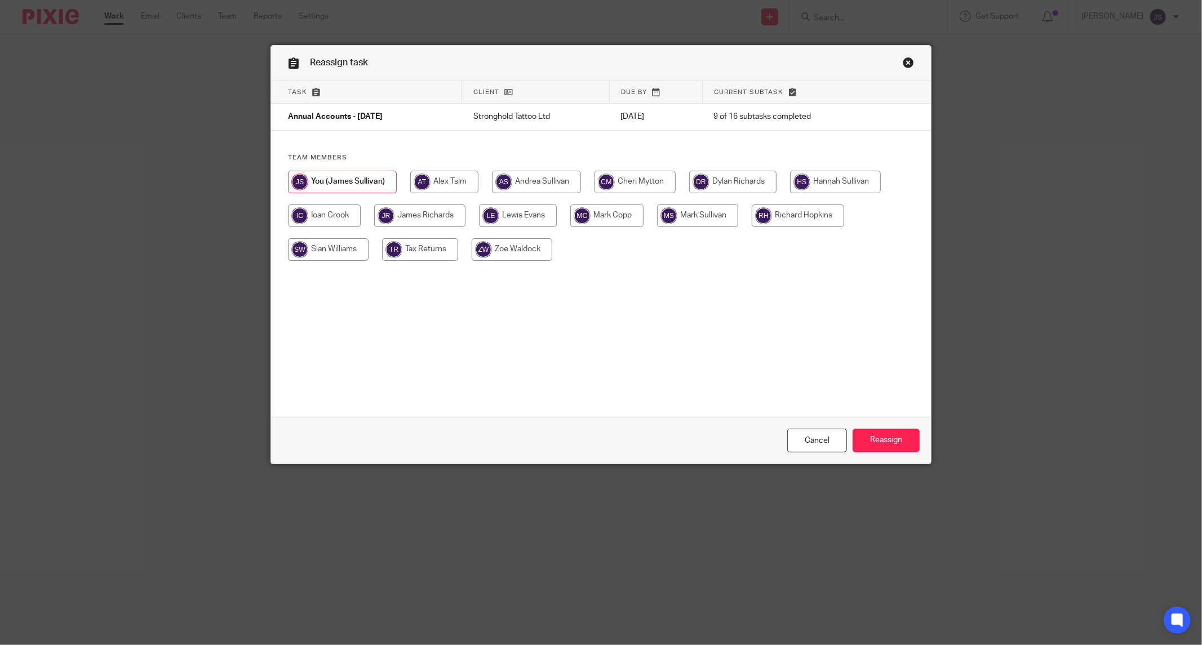
click at [444, 216] on input "radio" at bounding box center [419, 216] width 91 height 23
radio input "true"
click at [866, 438] on input "Reassign" at bounding box center [886, 441] width 67 height 24
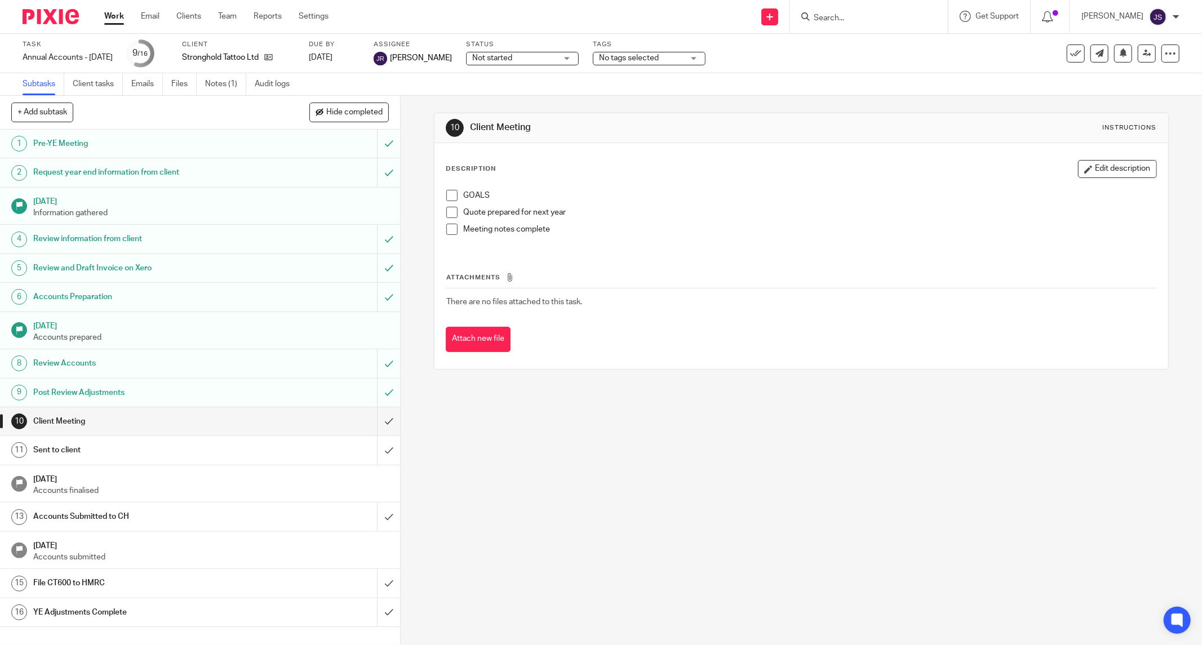
click at [44, 12] on img at bounding box center [51, 16] width 56 height 15
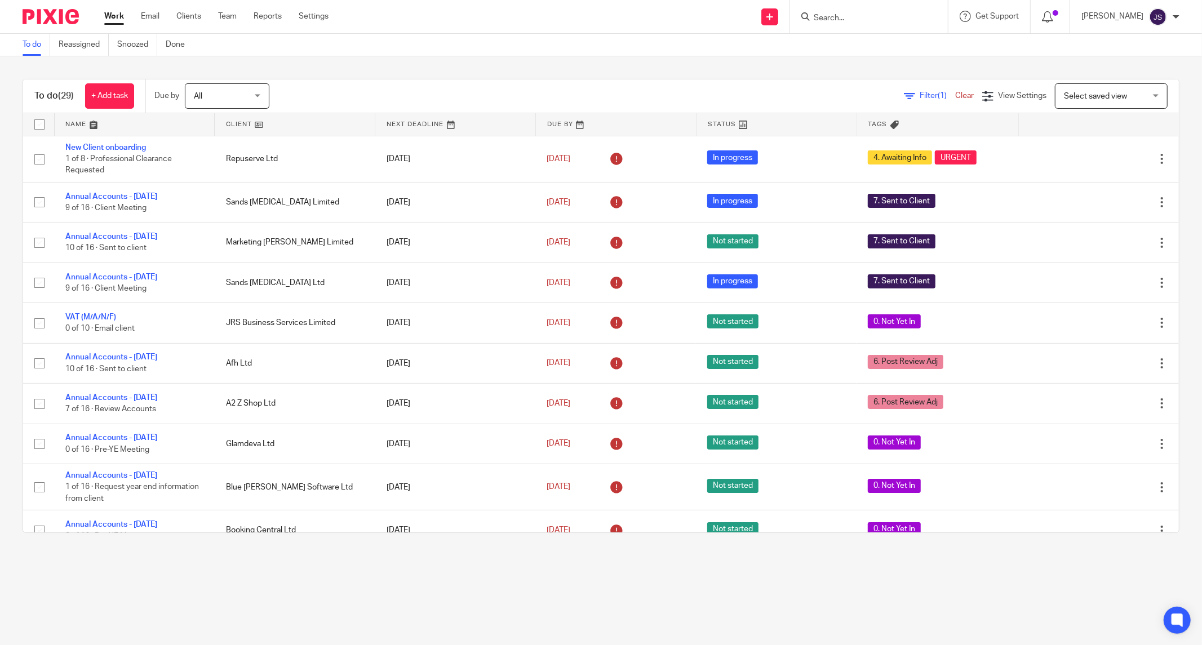
click at [855, 28] on div at bounding box center [869, 16] width 158 height 33
click at [850, 16] on input "Search" at bounding box center [863, 19] width 101 height 10
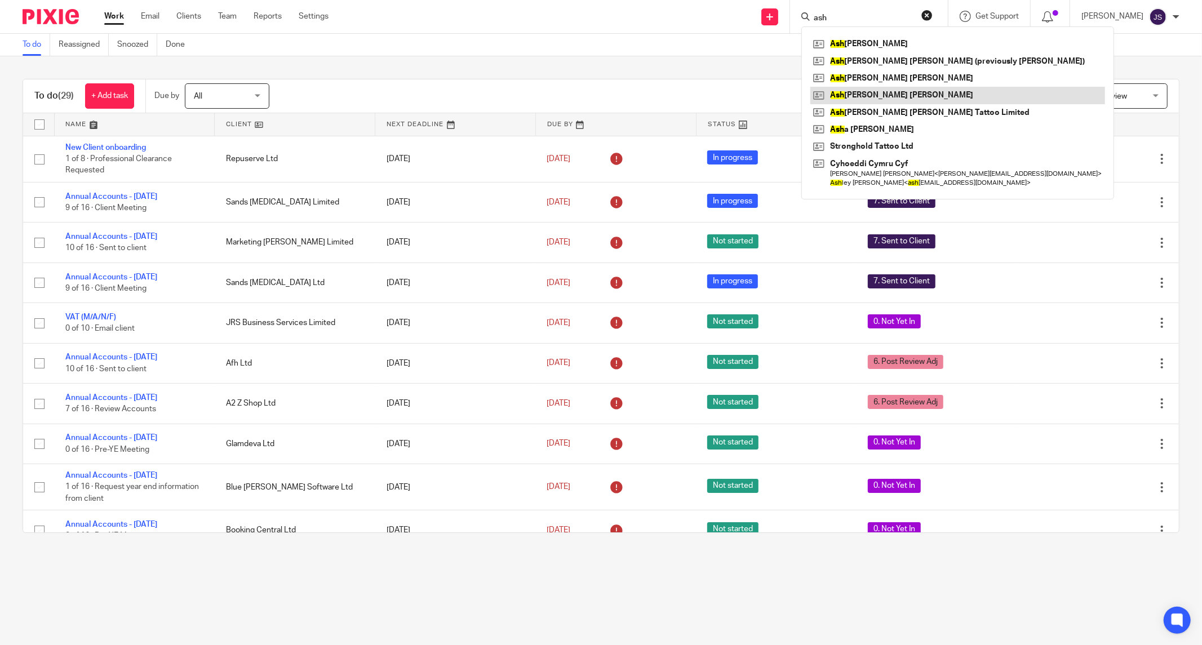
type input "ash"
click at [885, 96] on link at bounding box center [958, 95] width 295 height 17
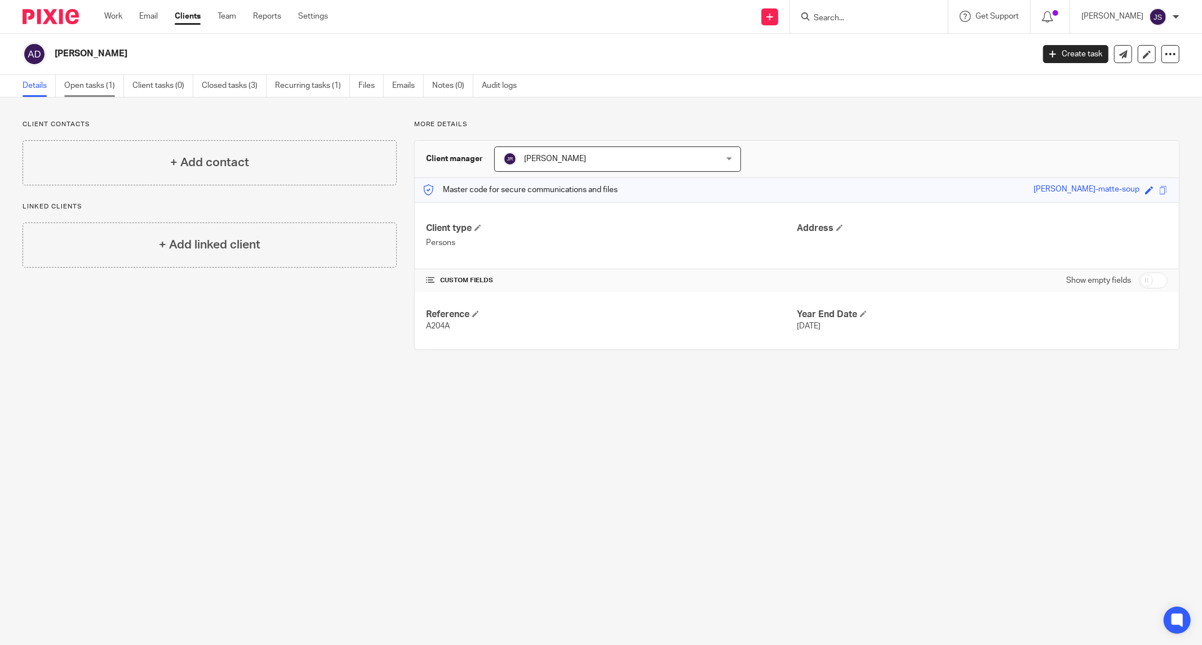
click at [89, 86] on link "Open tasks (1)" at bounding box center [94, 86] width 60 height 22
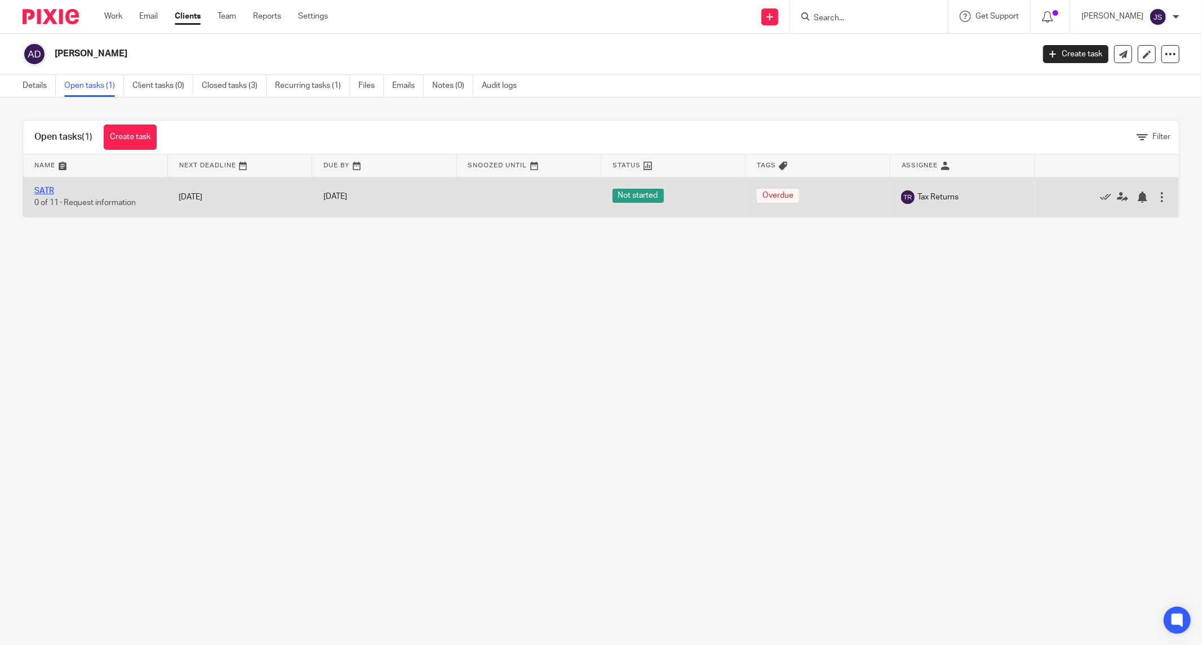
click at [47, 193] on link "SATR" at bounding box center [44, 191] width 20 height 8
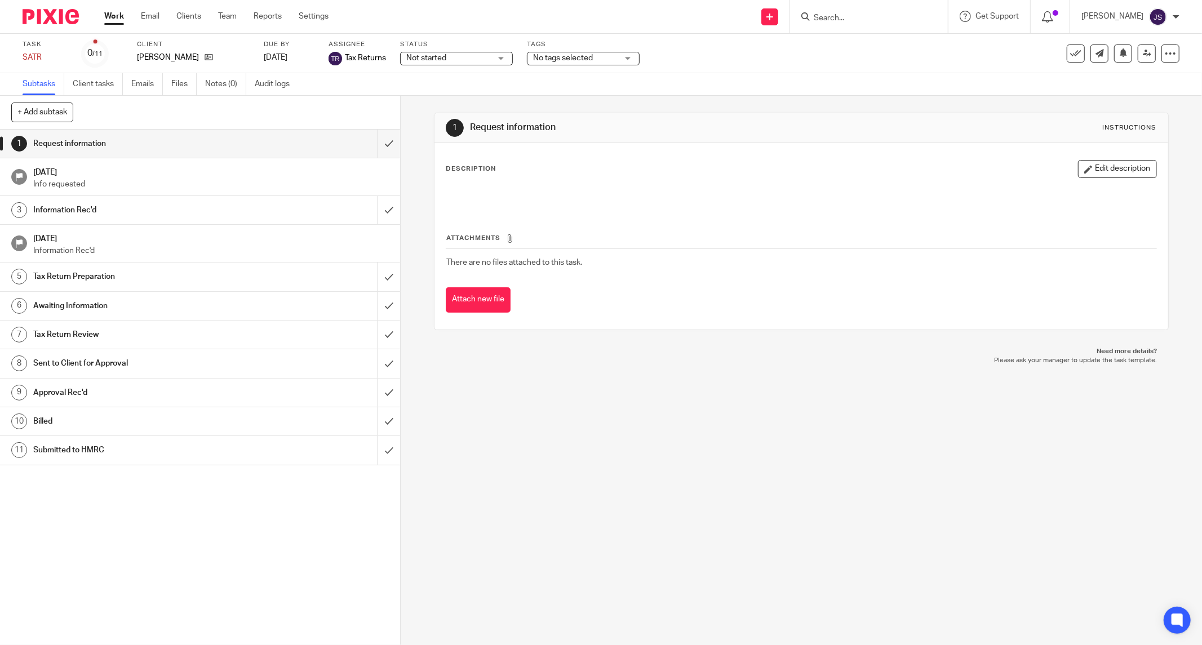
click at [582, 59] on span "No tags selected" at bounding box center [563, 58] width 60 height 8
click at [414, 113] on div "1 Request information Instructions Description Edit description Attachments The…" at bounding box center [802, 371] width 802 height 550
click at [382, 138] on input "submit" at bounding box center [200, 144] width 400 height 28
click at [382, 209] on input "submit" at bounding box center [200, 210] width 400 height 28
click at [379, 282] on input "submit" at bounding box center [200, 277] width 400 height 28
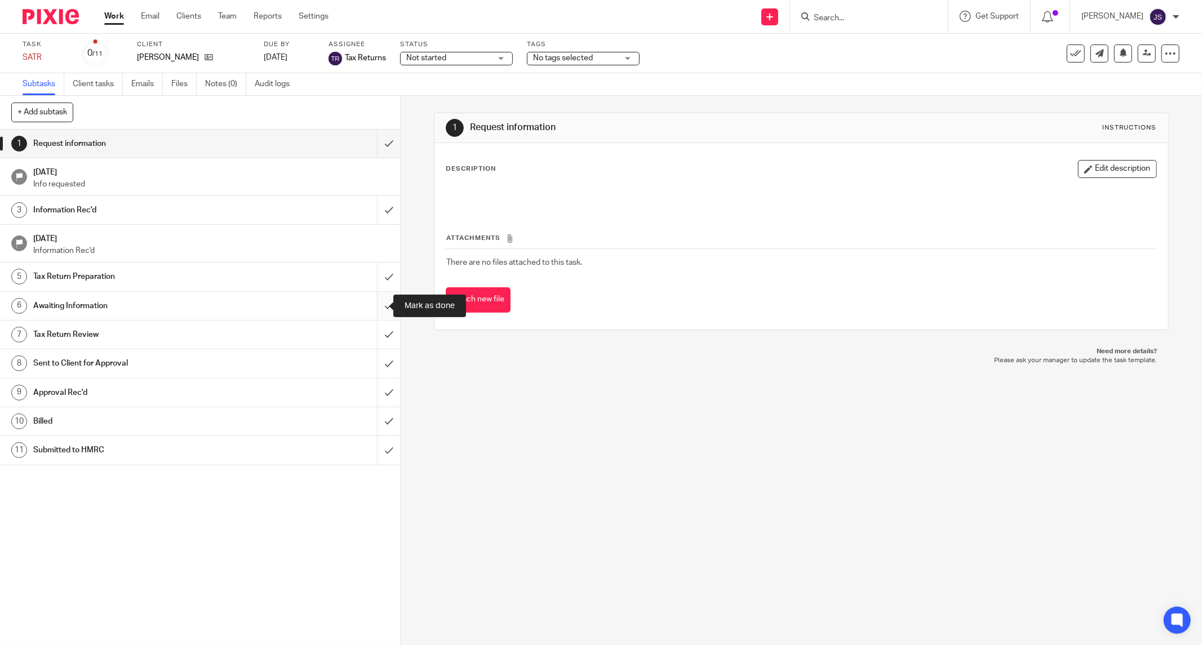
click at [383, 297] on input "submit" at bounding box center [200, 306] width 400 height 28
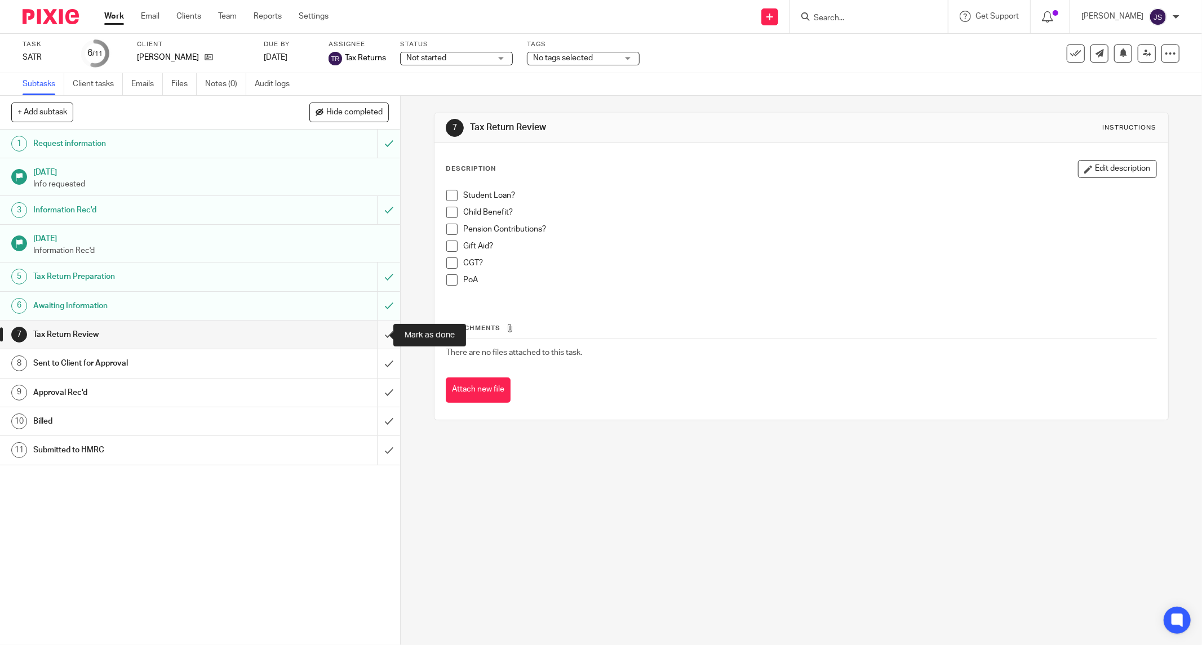
click at [378, 340] on input "submit" at bounding box center [200, 335] width 400 height 28
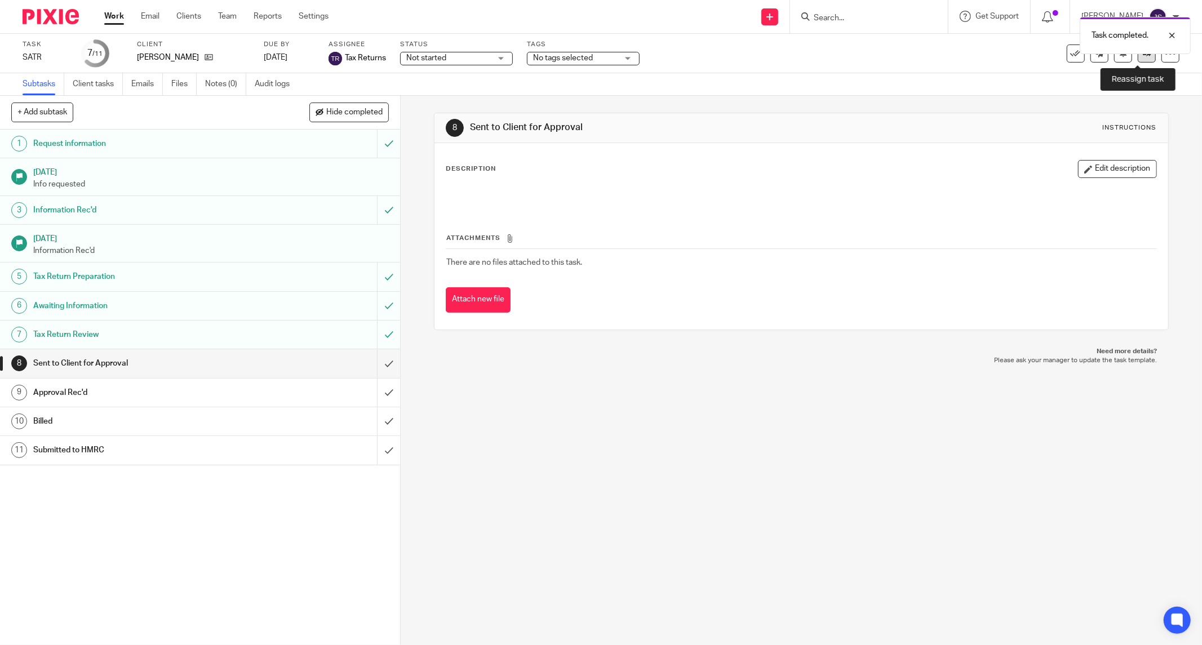
click at [1139, 59] on link at bounding box center [1147, 54] width 18 height 18
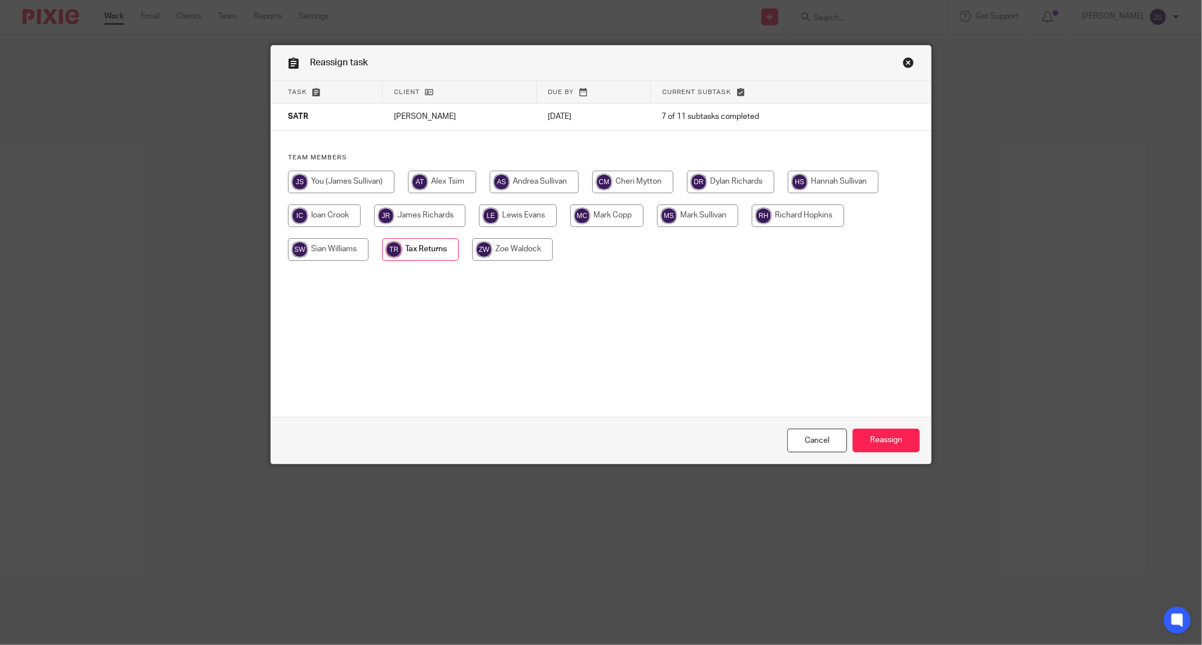
click at [437, 220] on input "radio" at bounding box center [419, 216] width 91 height 23
radio input "true"
drag, startPoint x: 873, startPoint y: 449, endPoint x: 865, endPoint y: 446, distance: 7.9
click at [865, 446] on input "Reassign" at bounding box center [886, 441] width 67 height 24
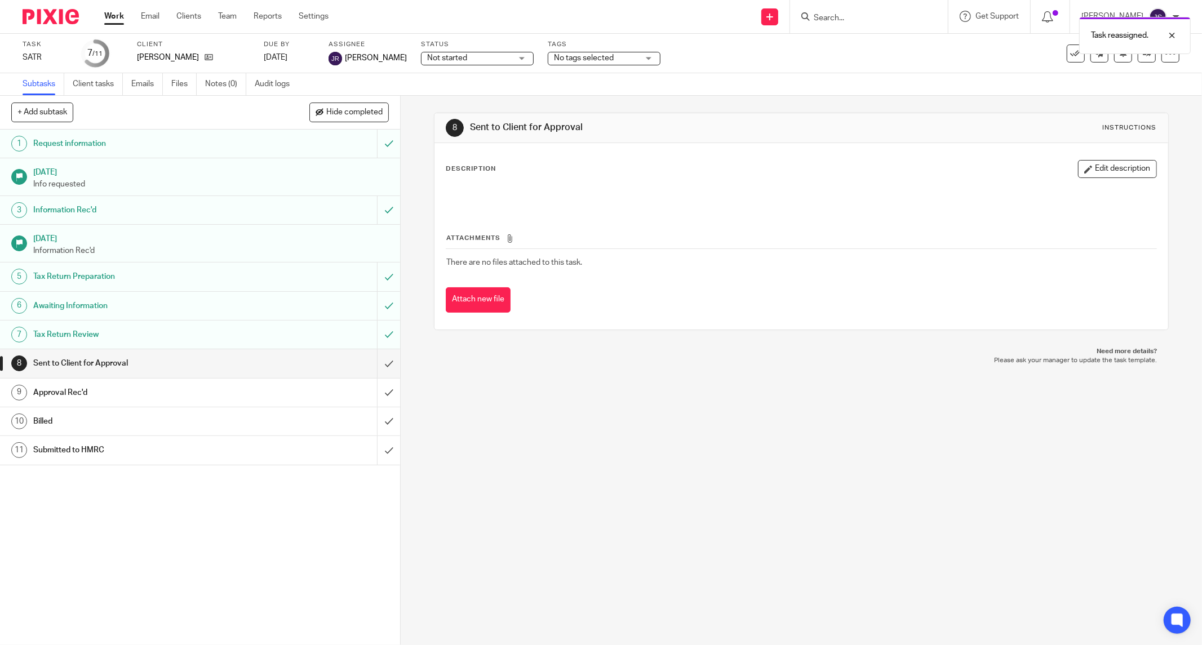
click at [56, 21] on img at bounding box center [51, 16] width 56 height 15
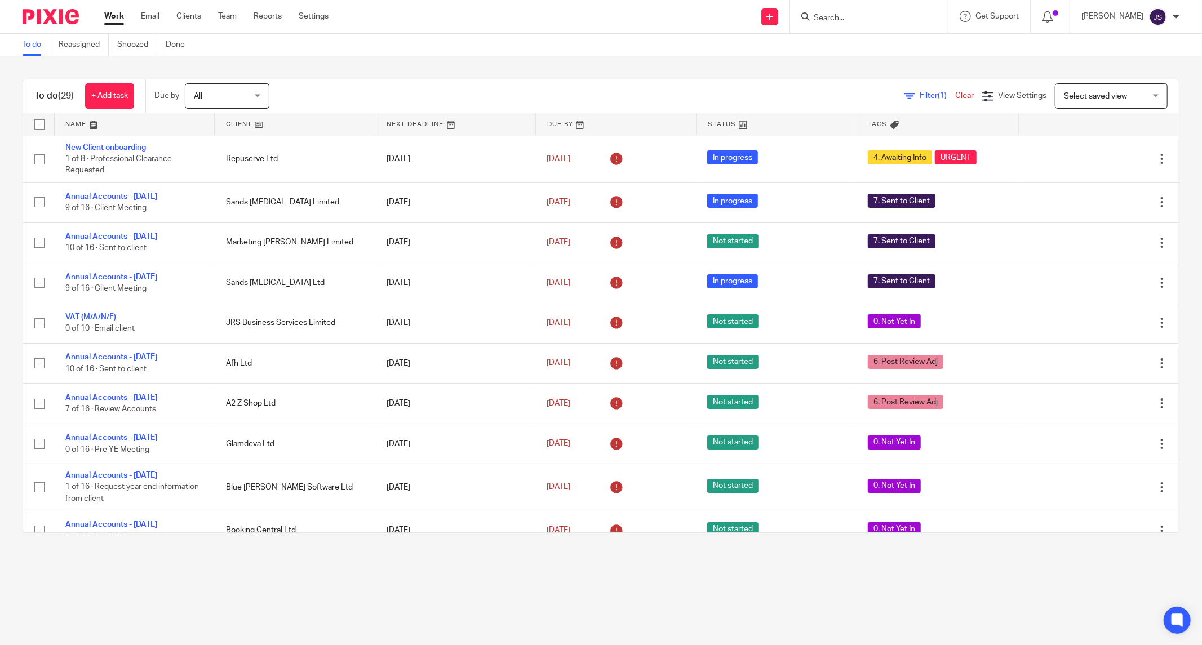
click at [408, 583] on main "To do Reassigned Snoozed Done To do (29) + Add task Due by All All [DATE] [DATE…" at bounding box center [601, 322] width 1202 height 645
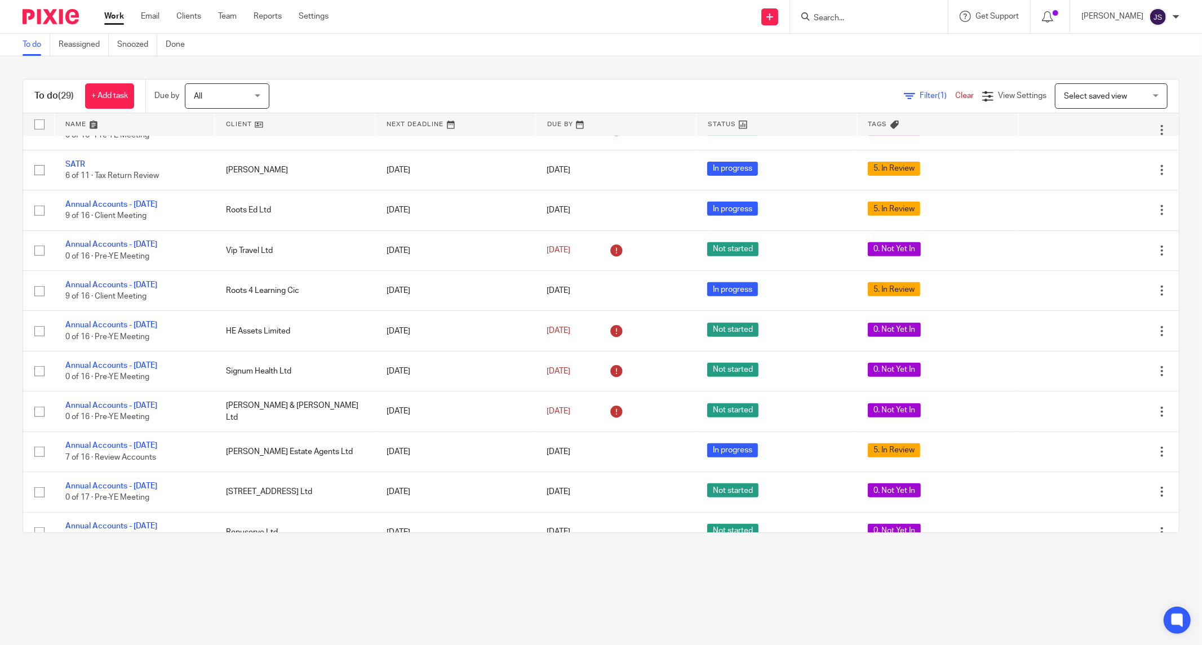
scroll to position [792, 0]
